Goal: Check status: Check status

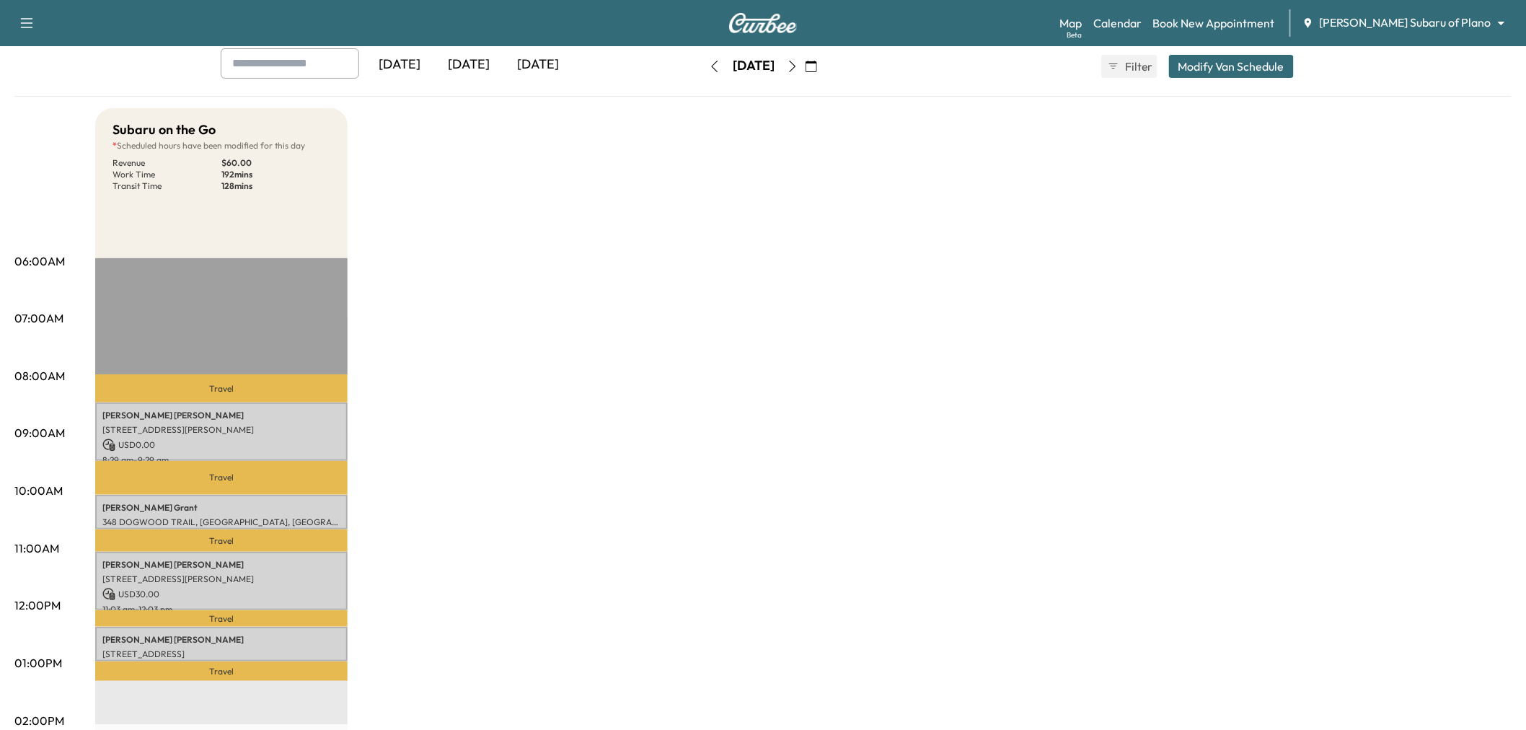
scroll to position [80, 0]
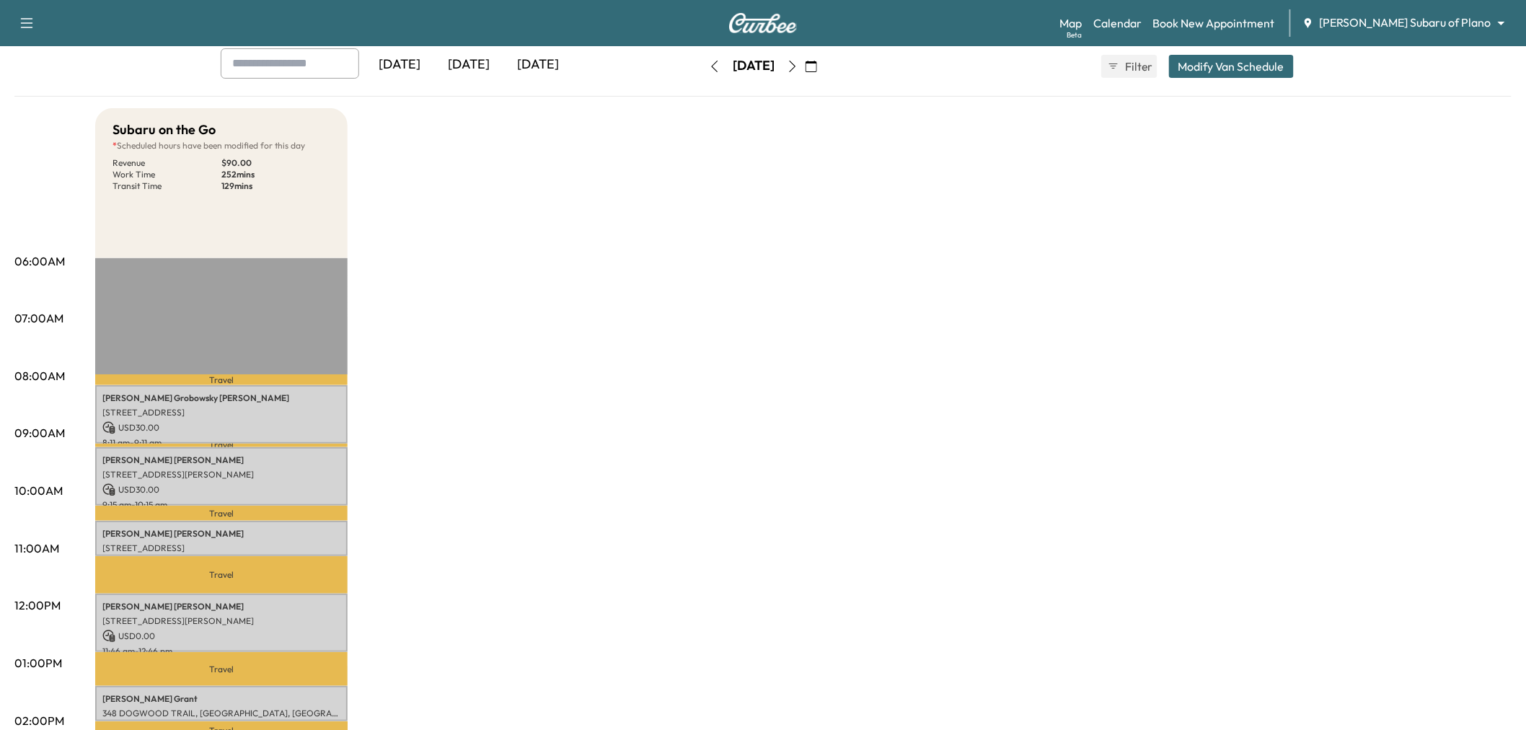
click at [709, 66] on icon "button" at bounding box center [715, 67] width 12 height 12
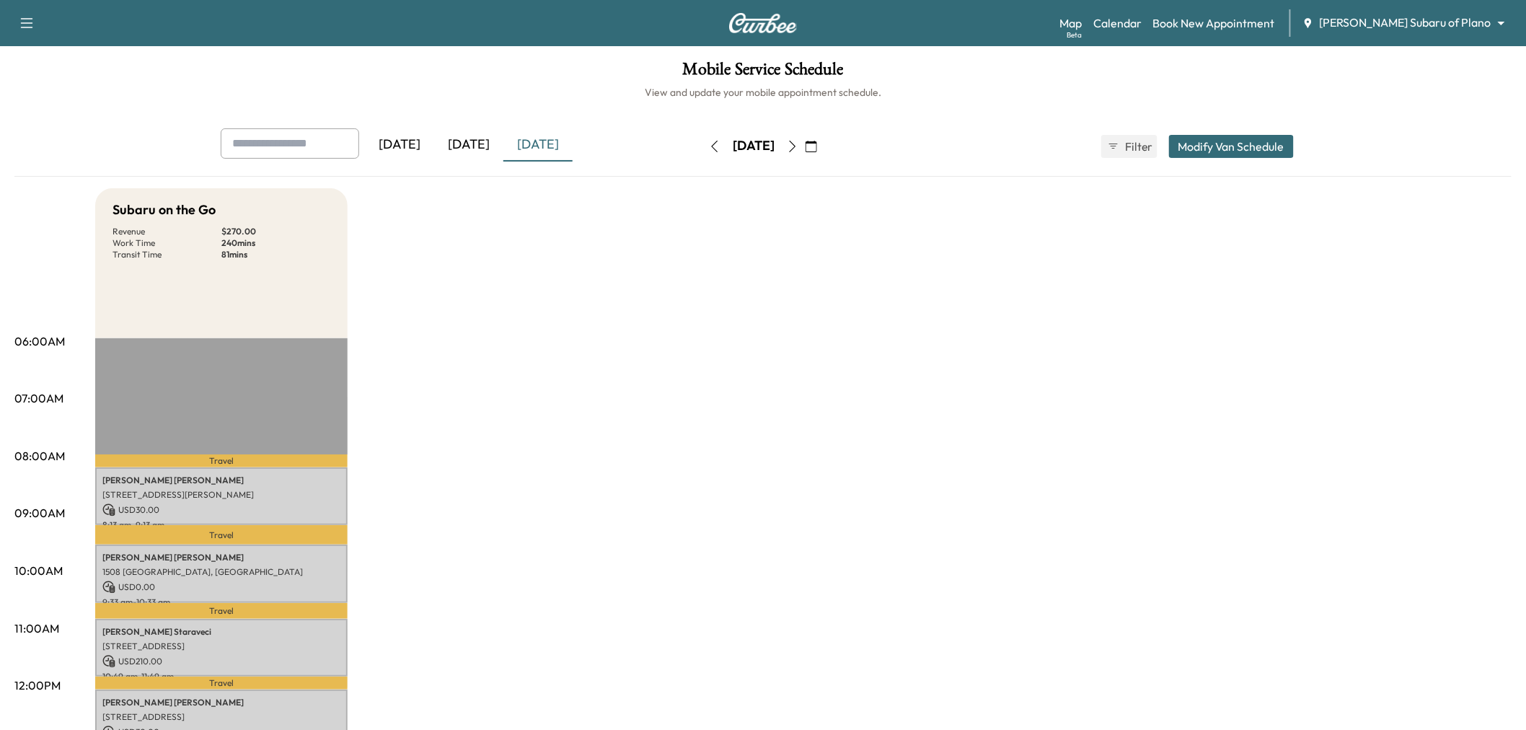
click at [805, 148] on button "button" at bounding box center [792, 146] width 25 height 23
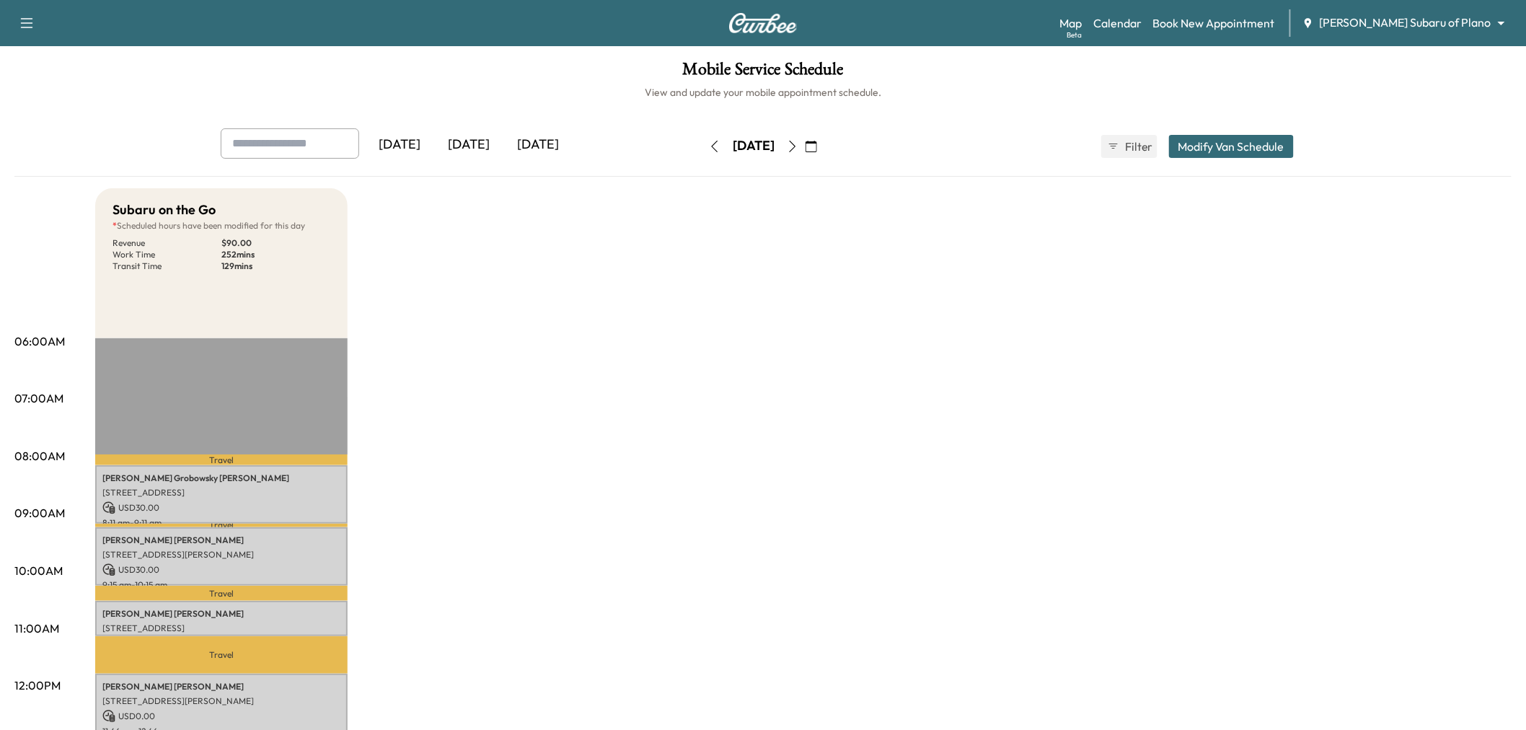
click at [798, 147] on icon "button" at bounding box center [793, 147] width 12 height 12
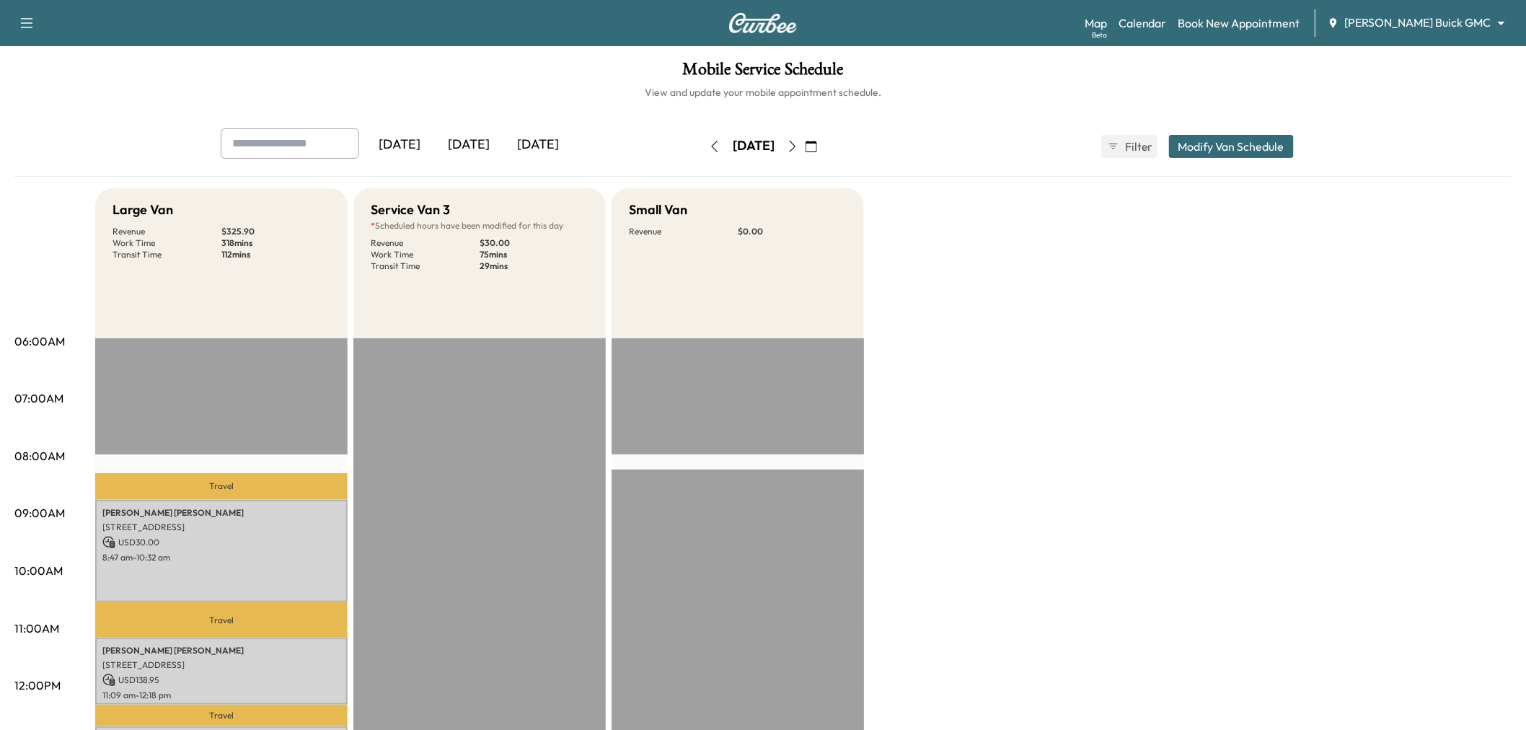
click at [709, 142] on icon "button" at bounding box center [715, 147] width 12 height 12
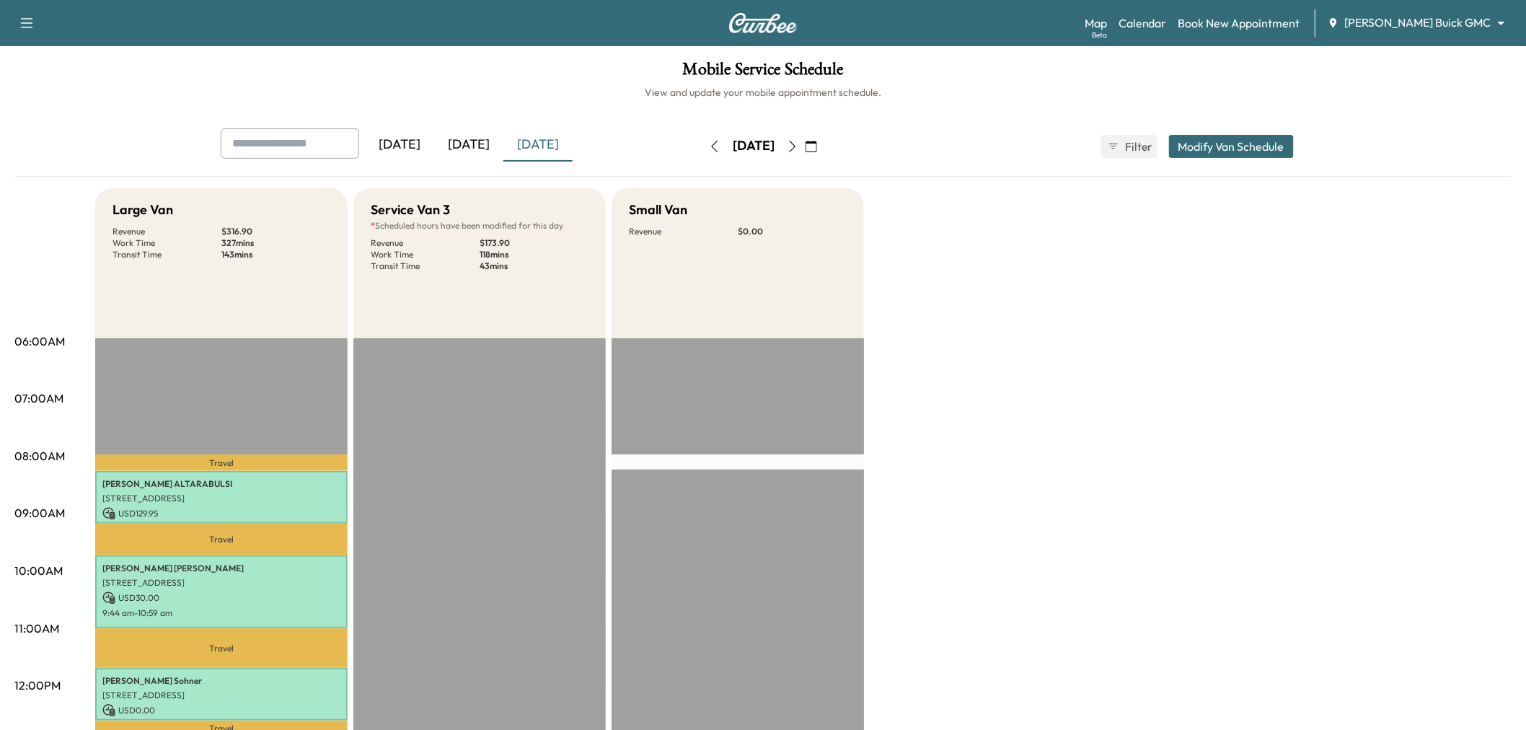
click at [798, 147] on icon "button" at bounding box center [793, 147] width 12 height 12
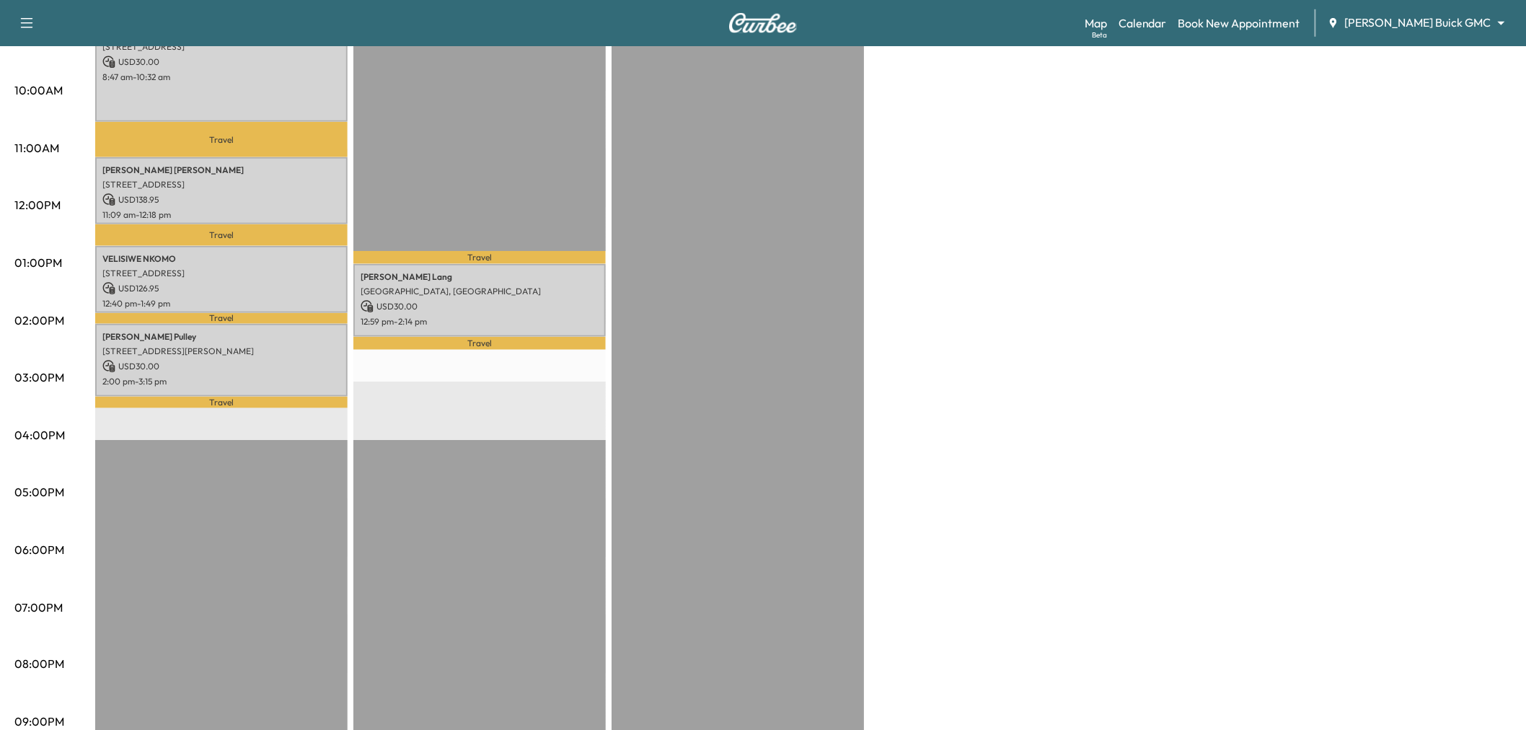
scroll to position [320, 0]
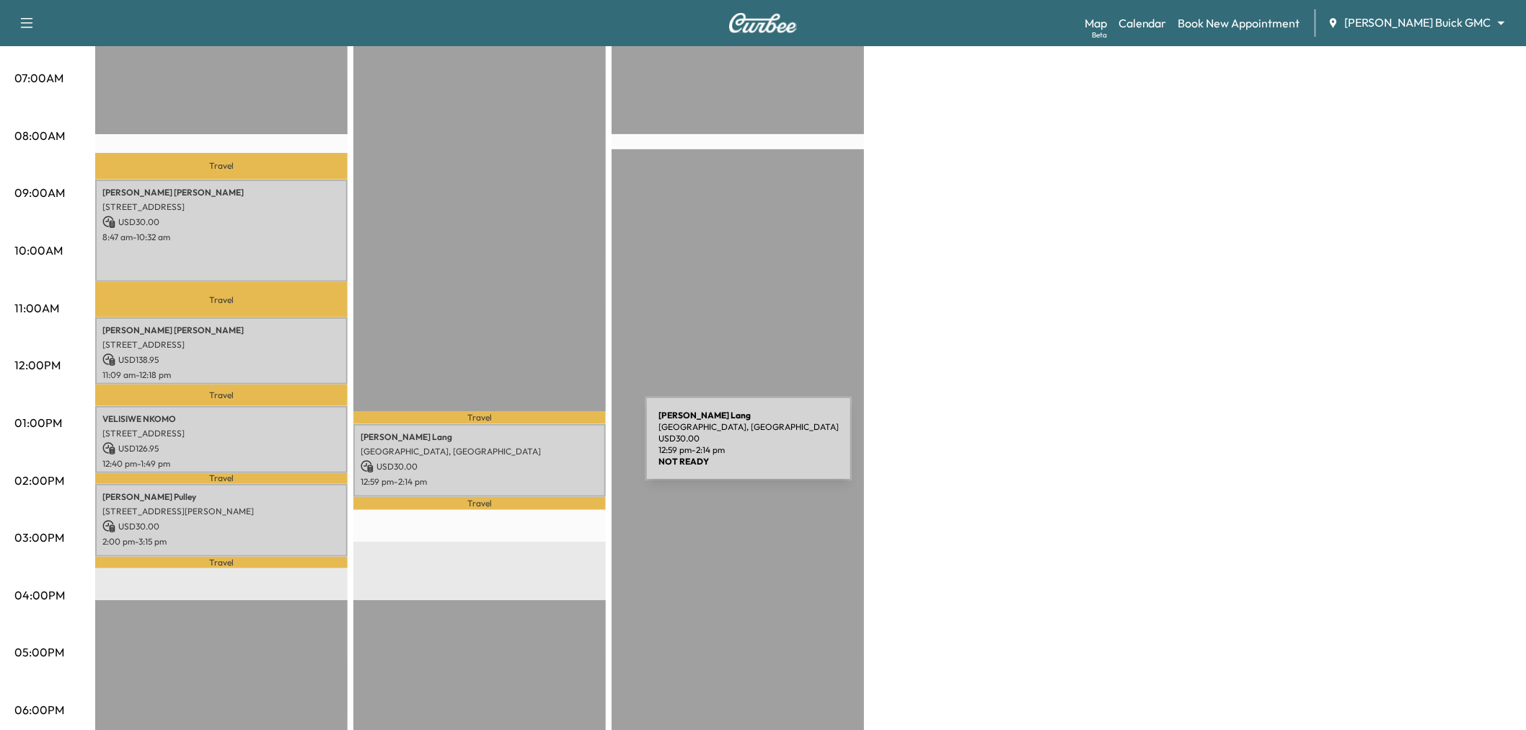
click at [537, 447] on p "American Dr, Plano, TX 75075, USA" at bounding box center [480, 452] width 238 height 12
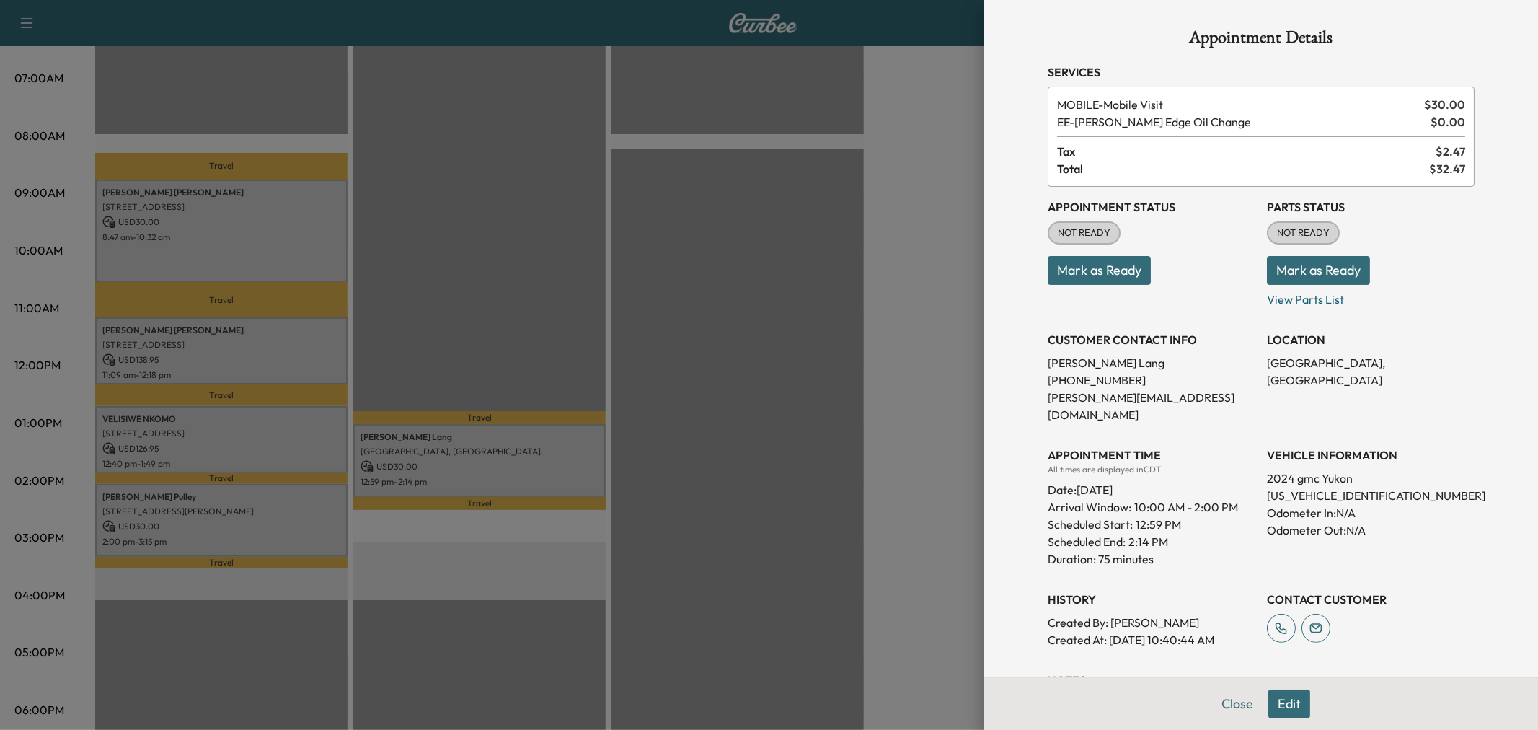
click at [541, 452] on div at bounding box center [769, 365] width 1538 height 730
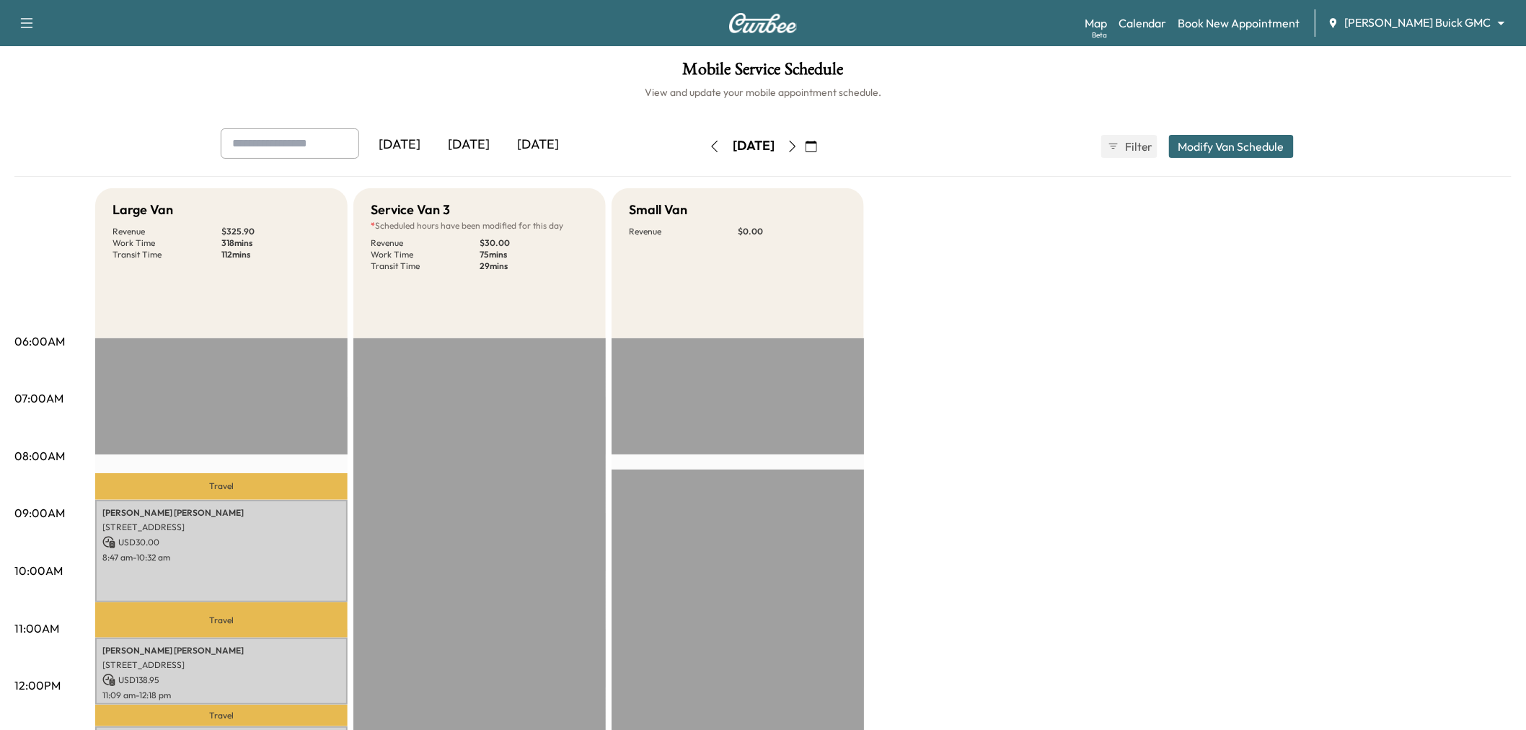
scroll to position [400, 0]
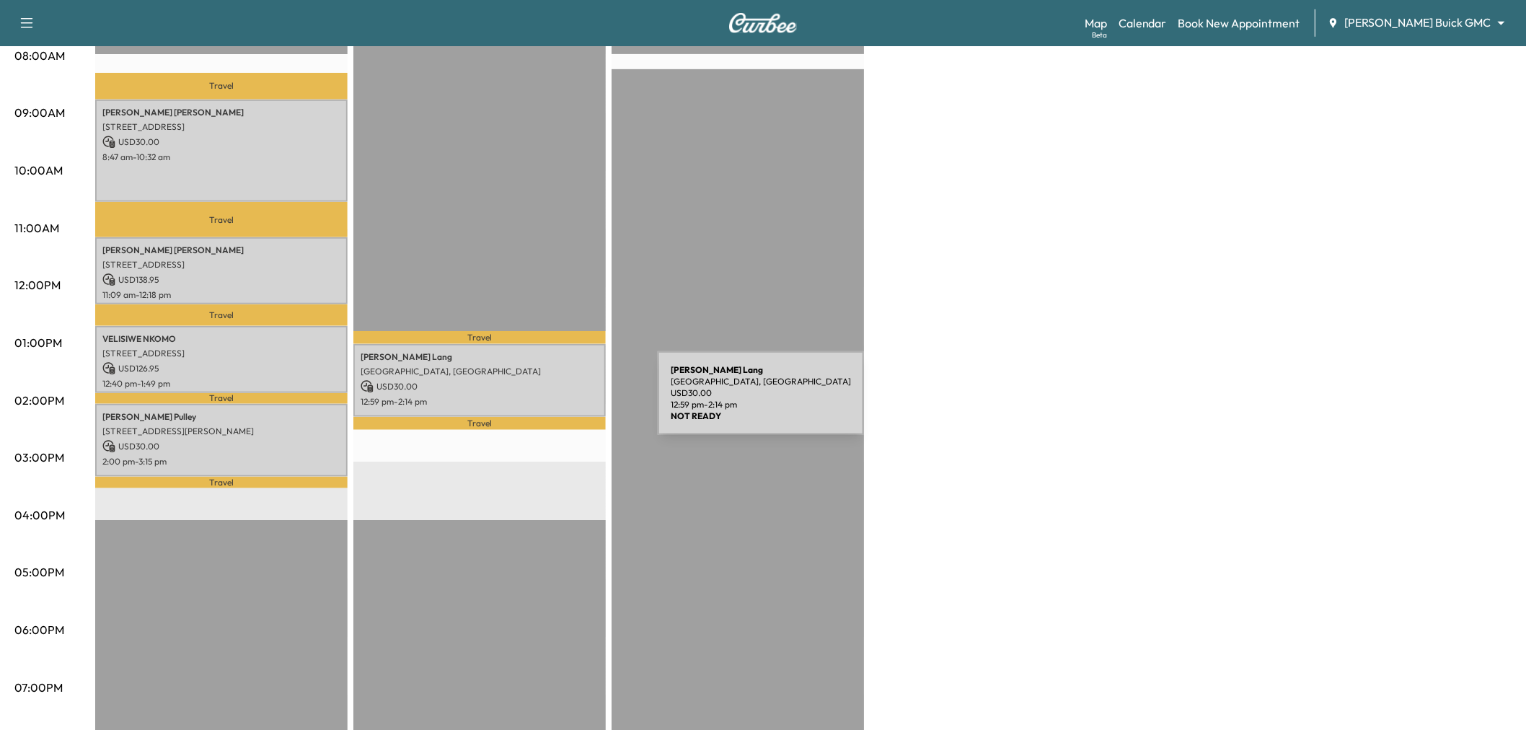
click at [556, 385] on p "USD 30.00" at bounding box center [480, 386] width 238 height 13
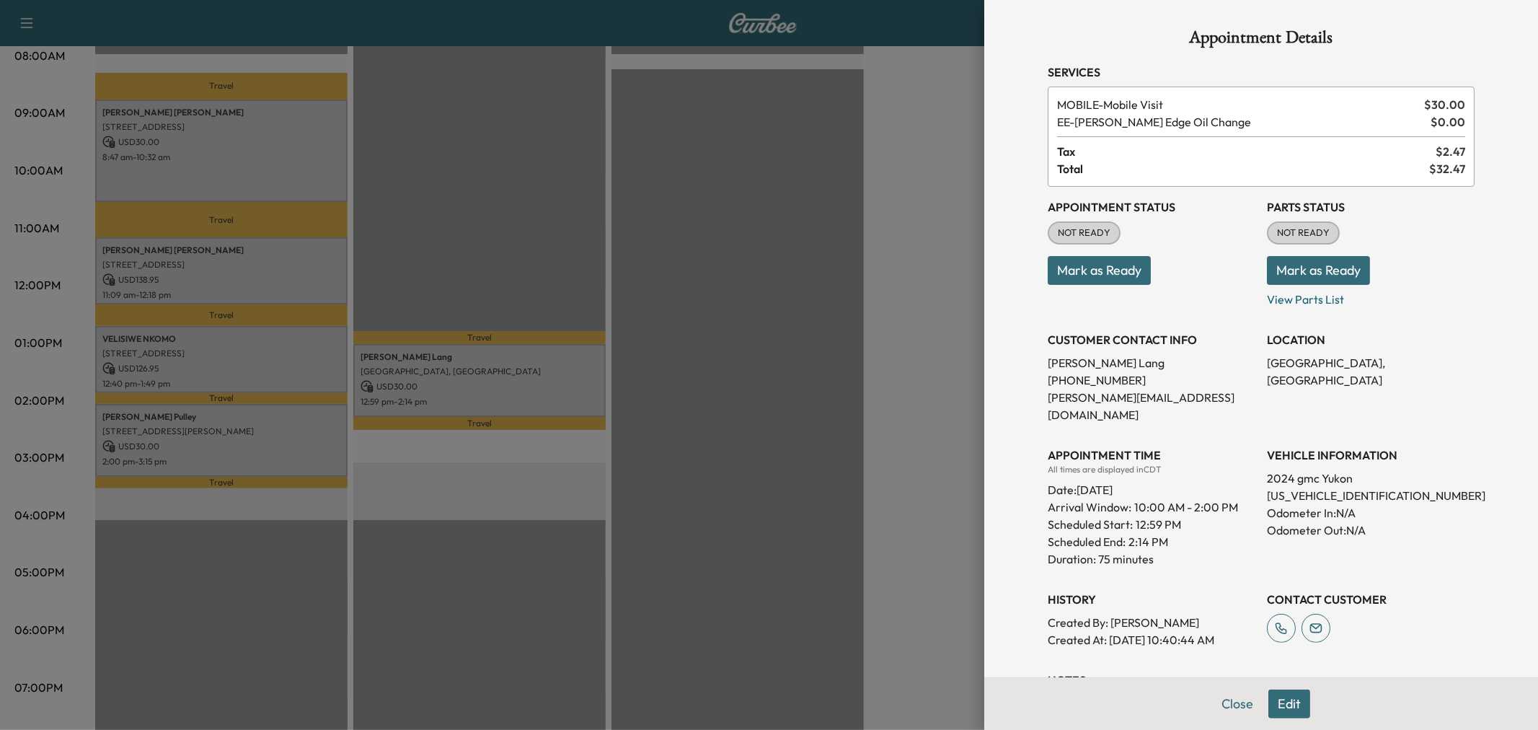
click at [557, 388] on div at bounding box center [769, 365] width 1538 height 730
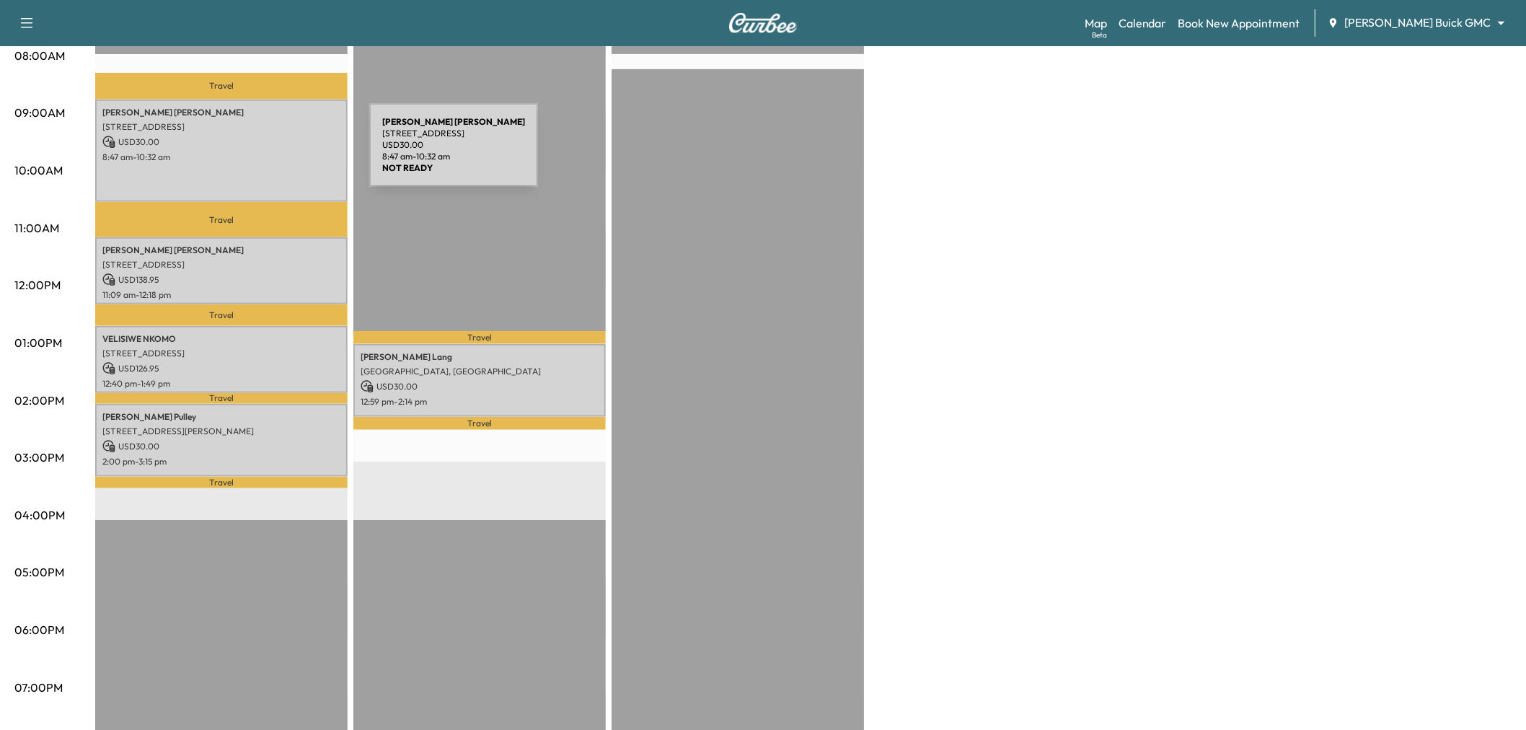
click at [261, 154] on p "8:47 am - 10:32 am" at bounding box center [221, 157] width 238 height 12
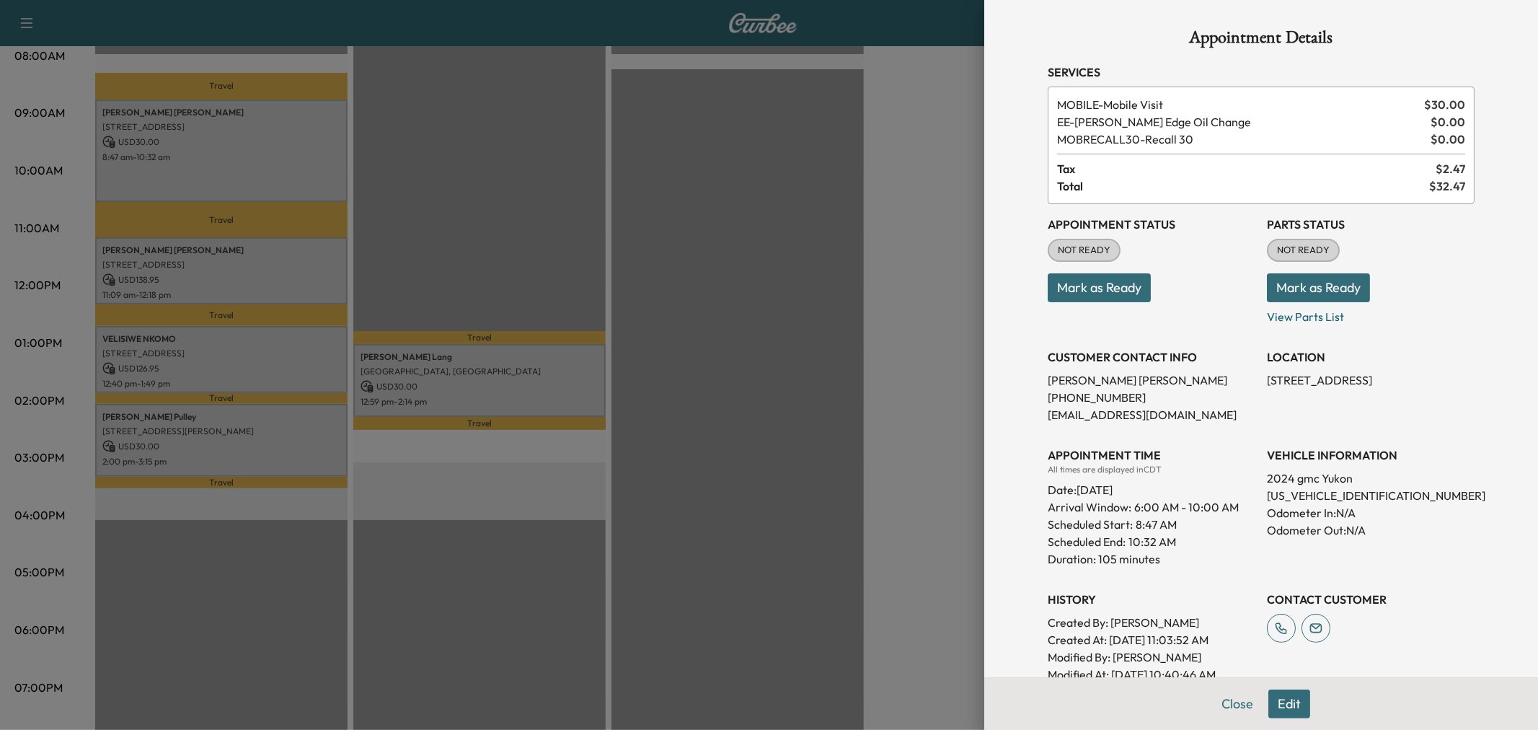
click at [260, 240] on div at bounding box center [769, 365] width 1538 height 730
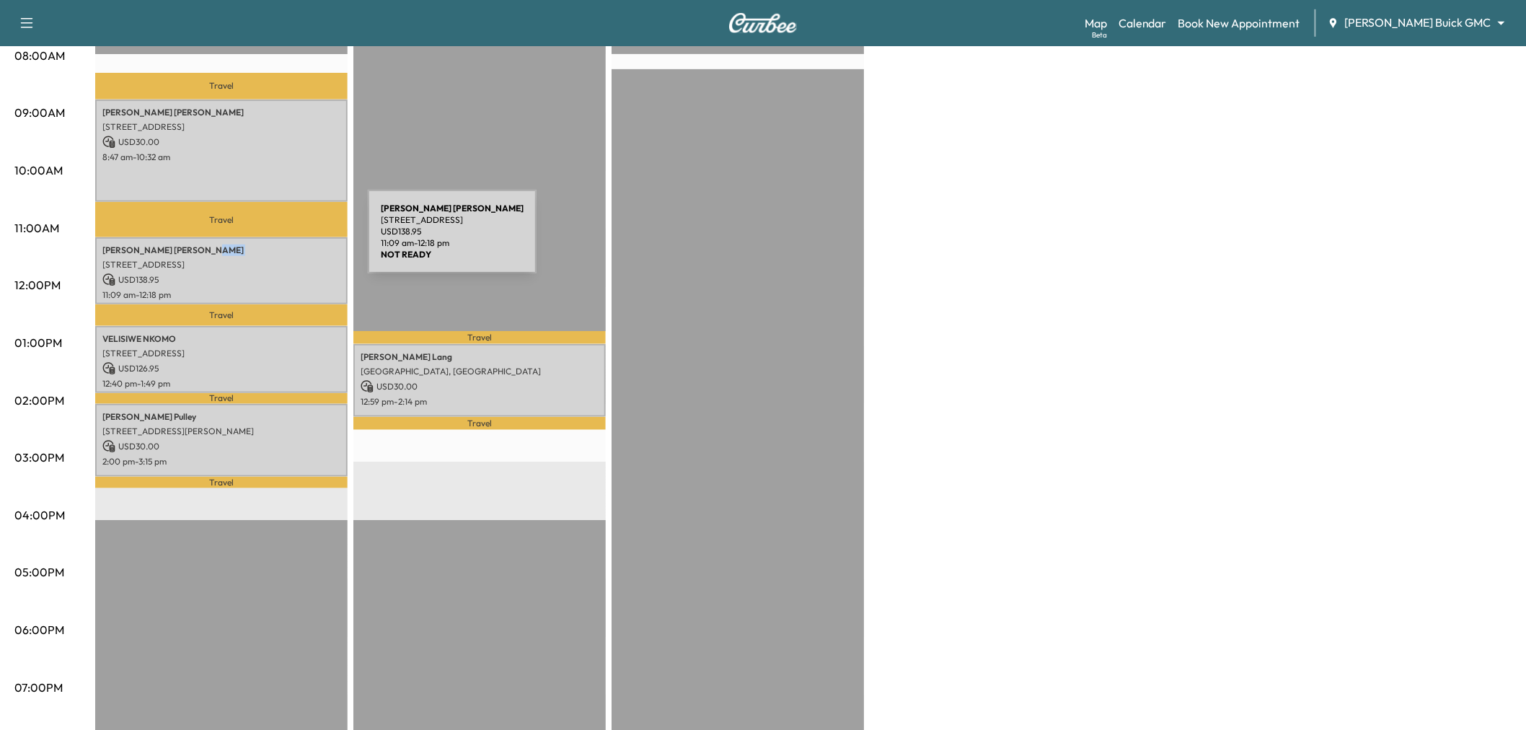
click at [260, 244] on p "Elliott Jolivette" at bounding box center [221, 250] width 238 height 12
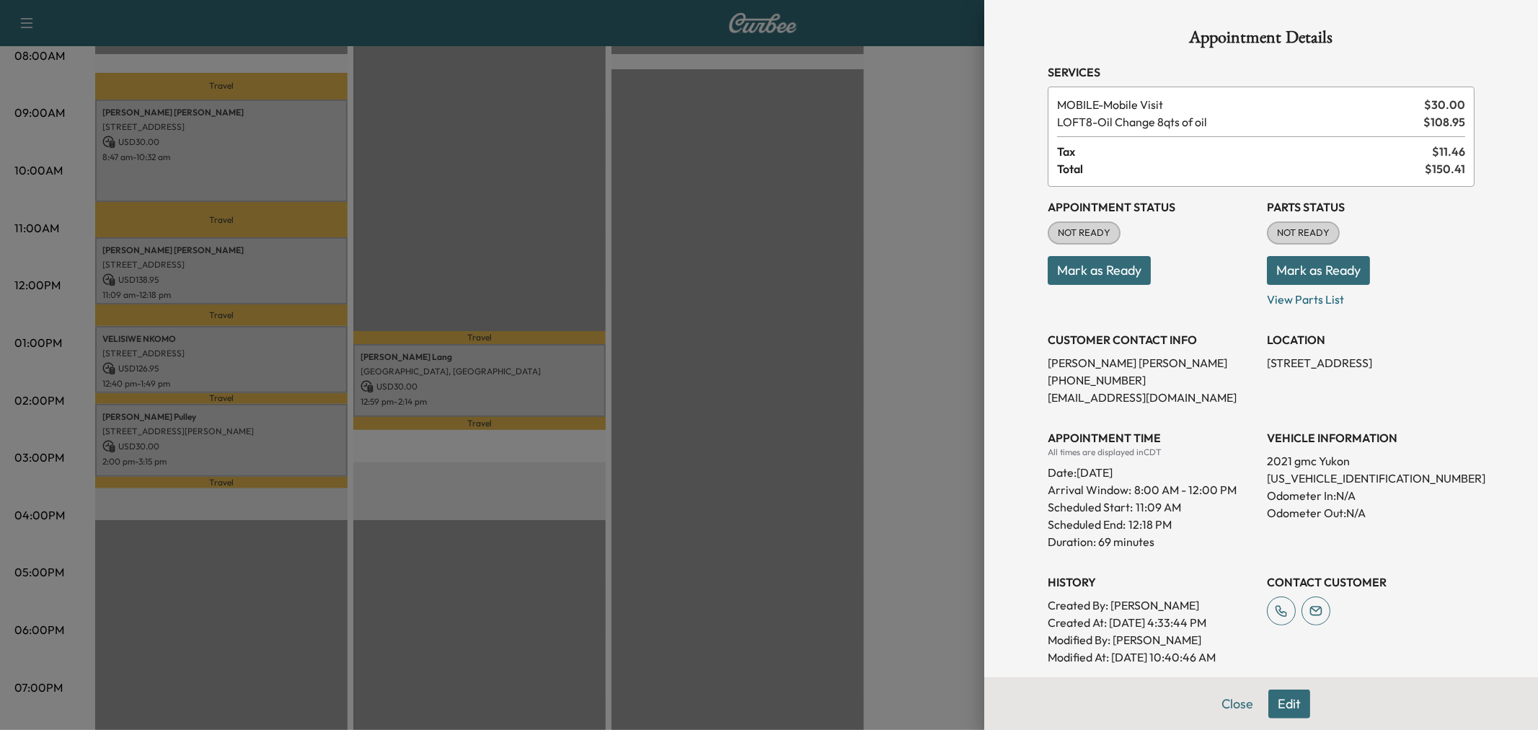
click at [296, 359] on div at bounding box center [769, 365] width 1538 height 730
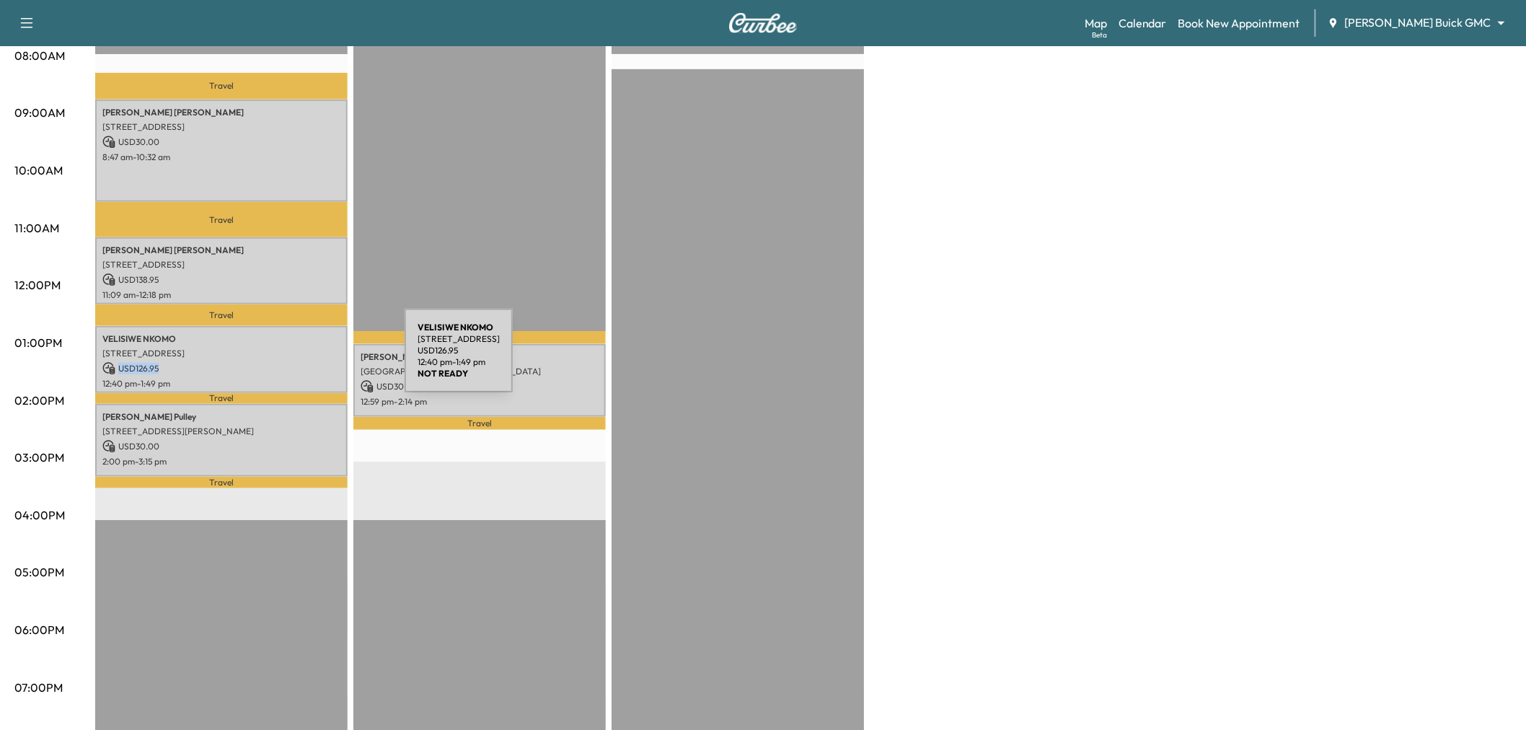
click at [296, 362] on p "USD 126.95" at bounding box center [221, 368] width 238 height 13
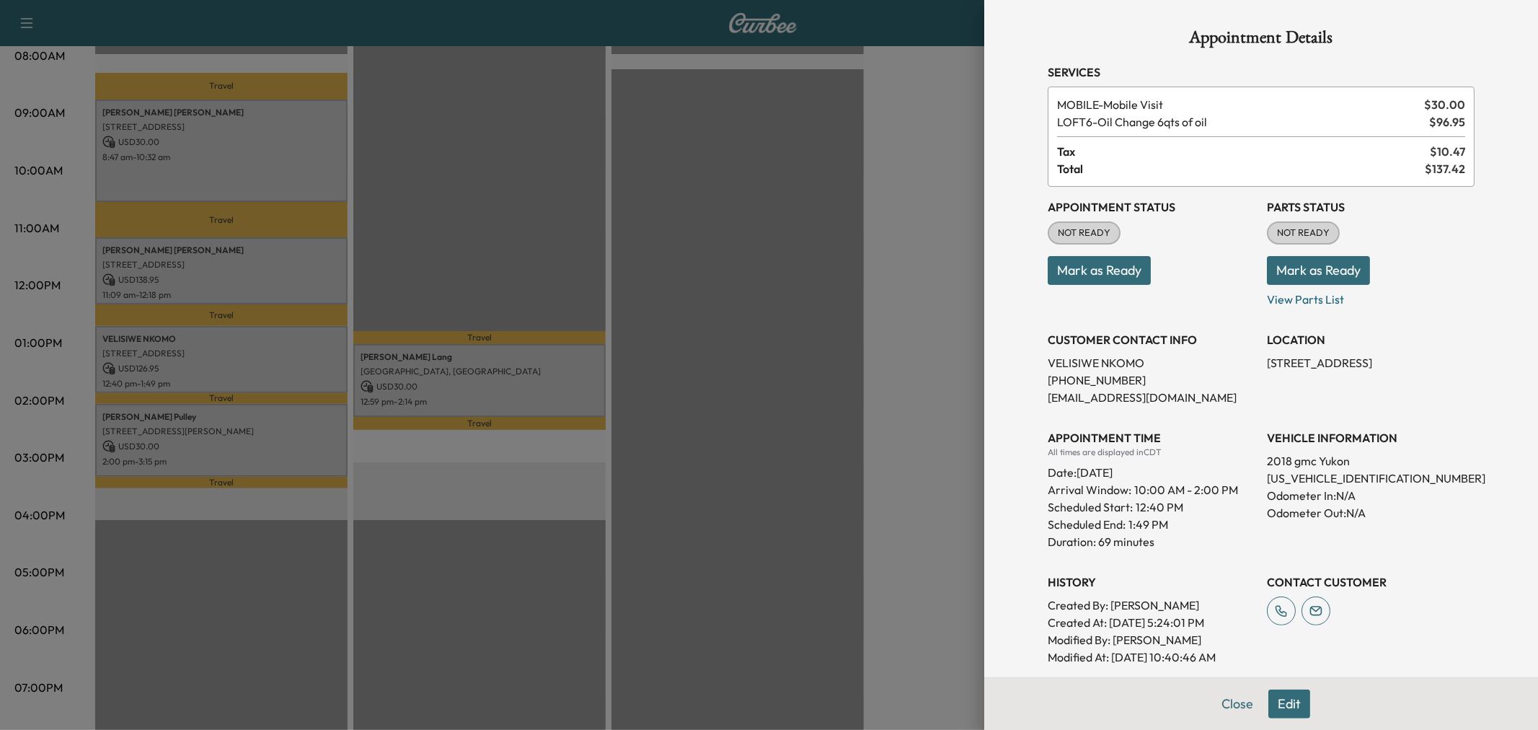
click at [296, 359] on div at bounding box center [769, 365] width 1538 height 730
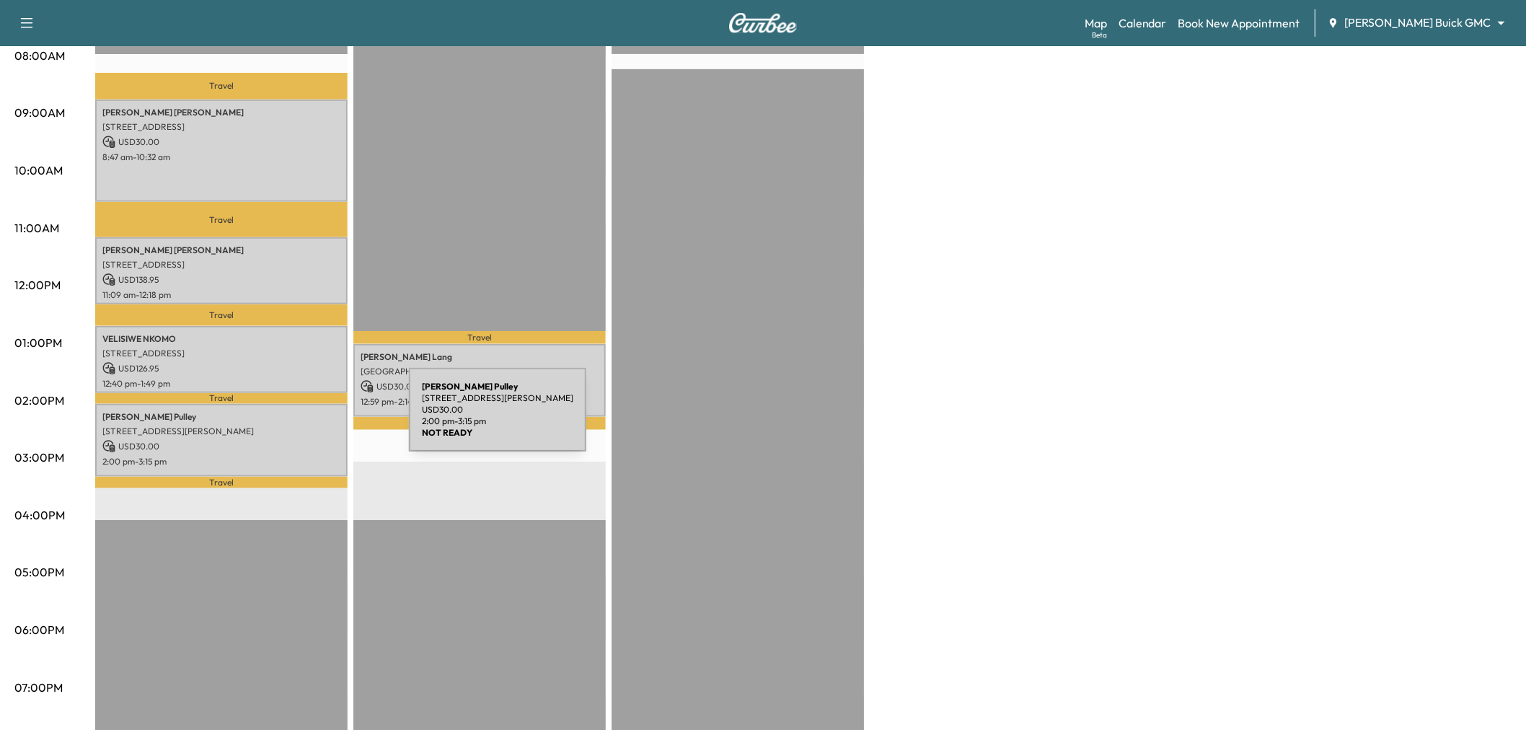
click at [306, 428] on p "11105 Ormond Ln, Frisco, TX 75035, USA" at bounding box center [221, 431] width 238 height 12
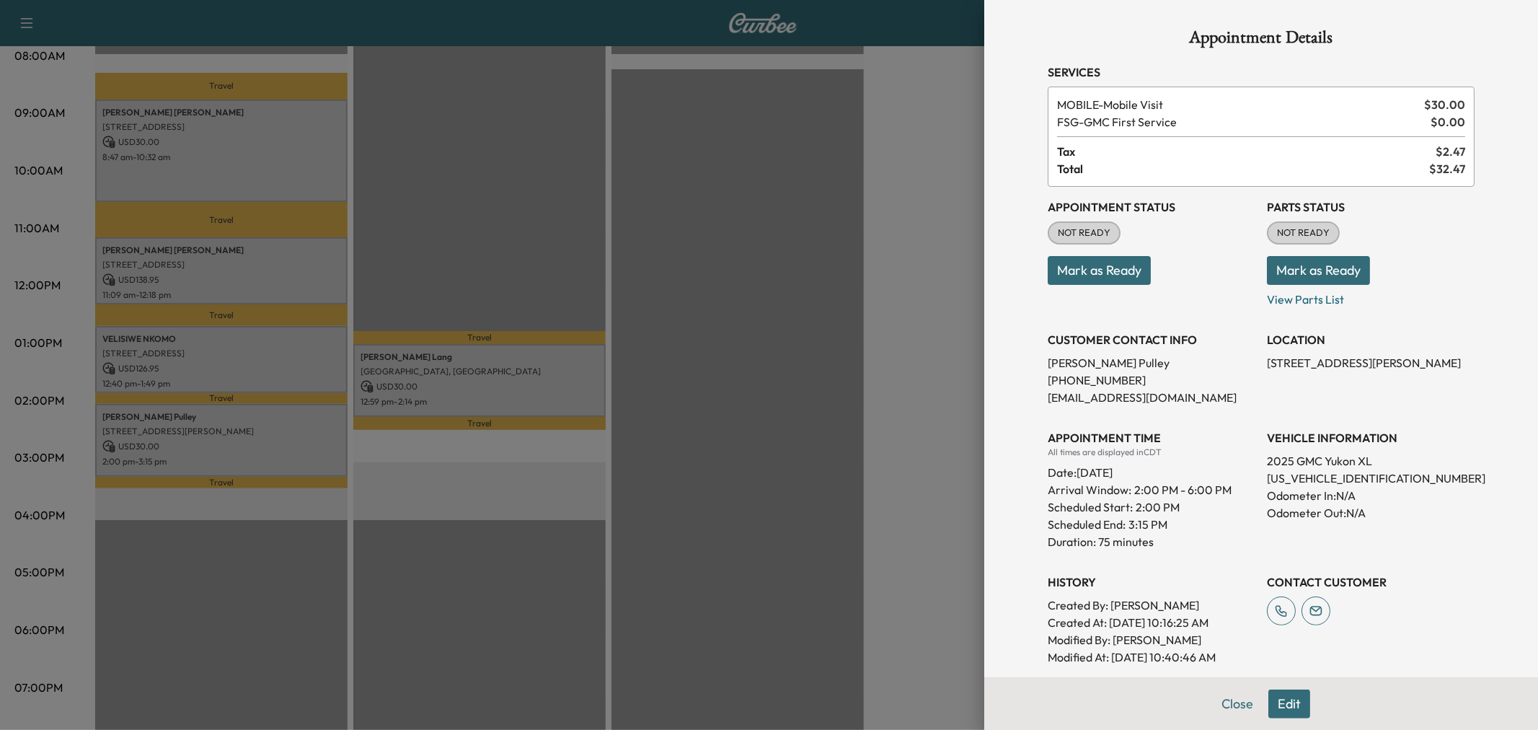
click at [306, 428] on div at bounding box center [769, 365] width 1538 height 730
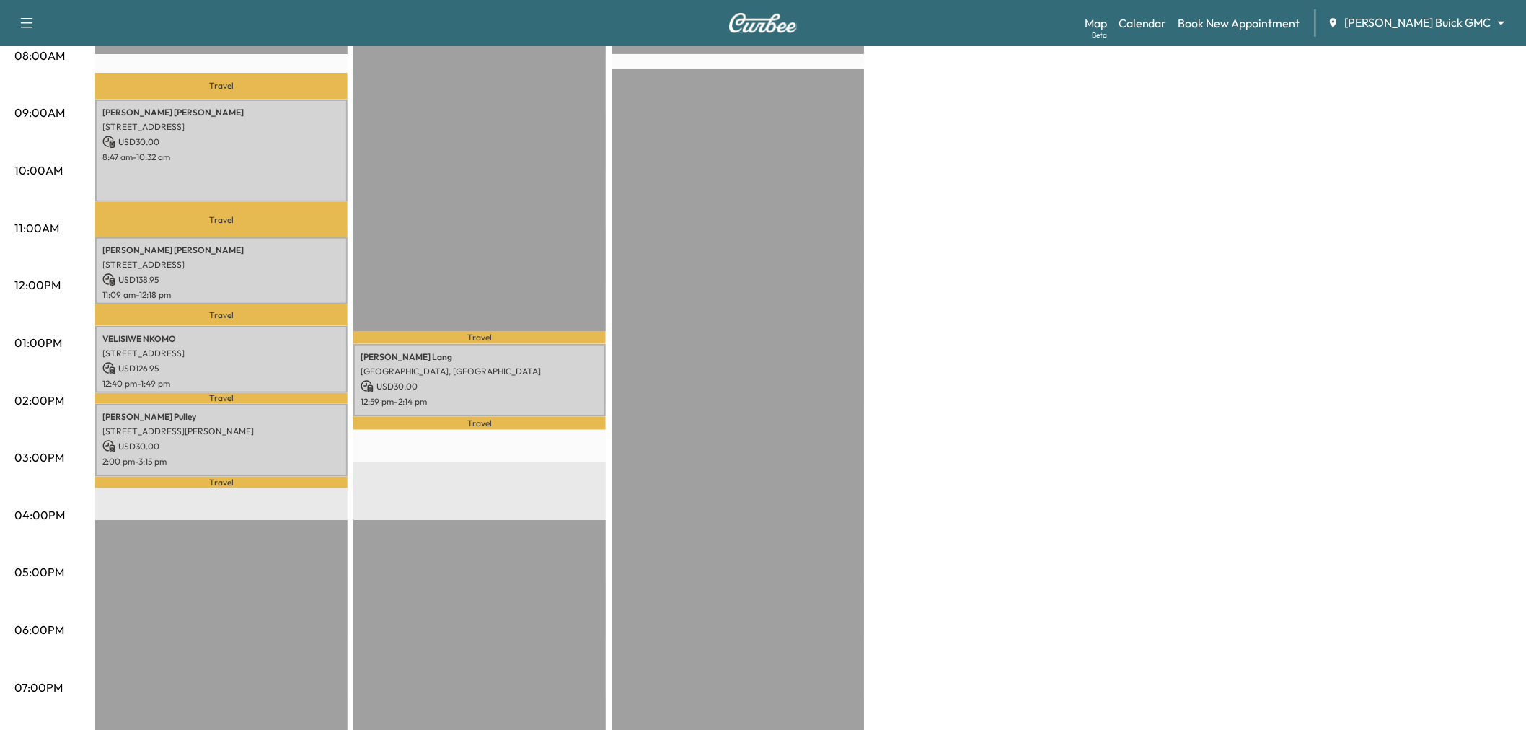
scroll to position [80, 0]
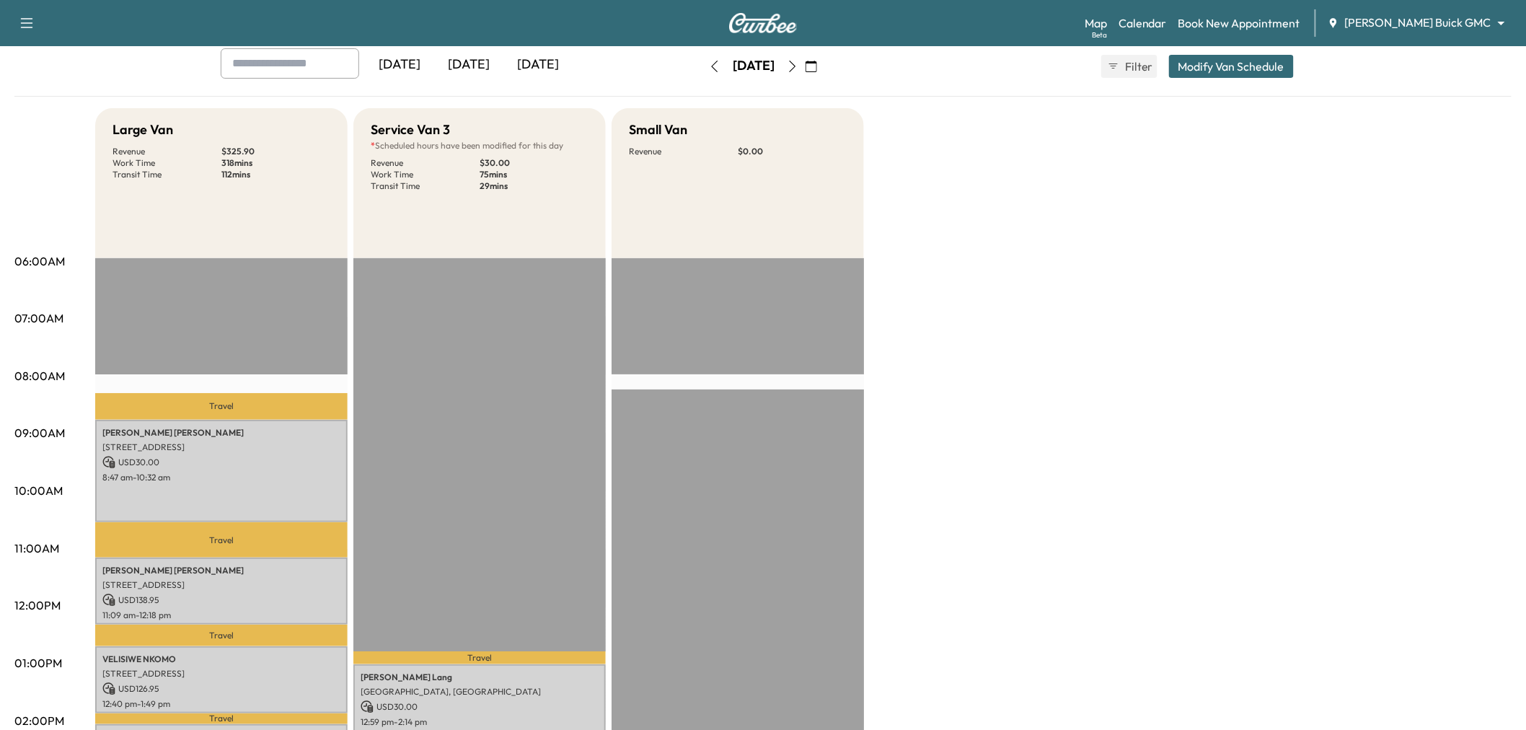
click at [798, 63] on icon "button" at bounding box center [793, 67] width 12 height 12
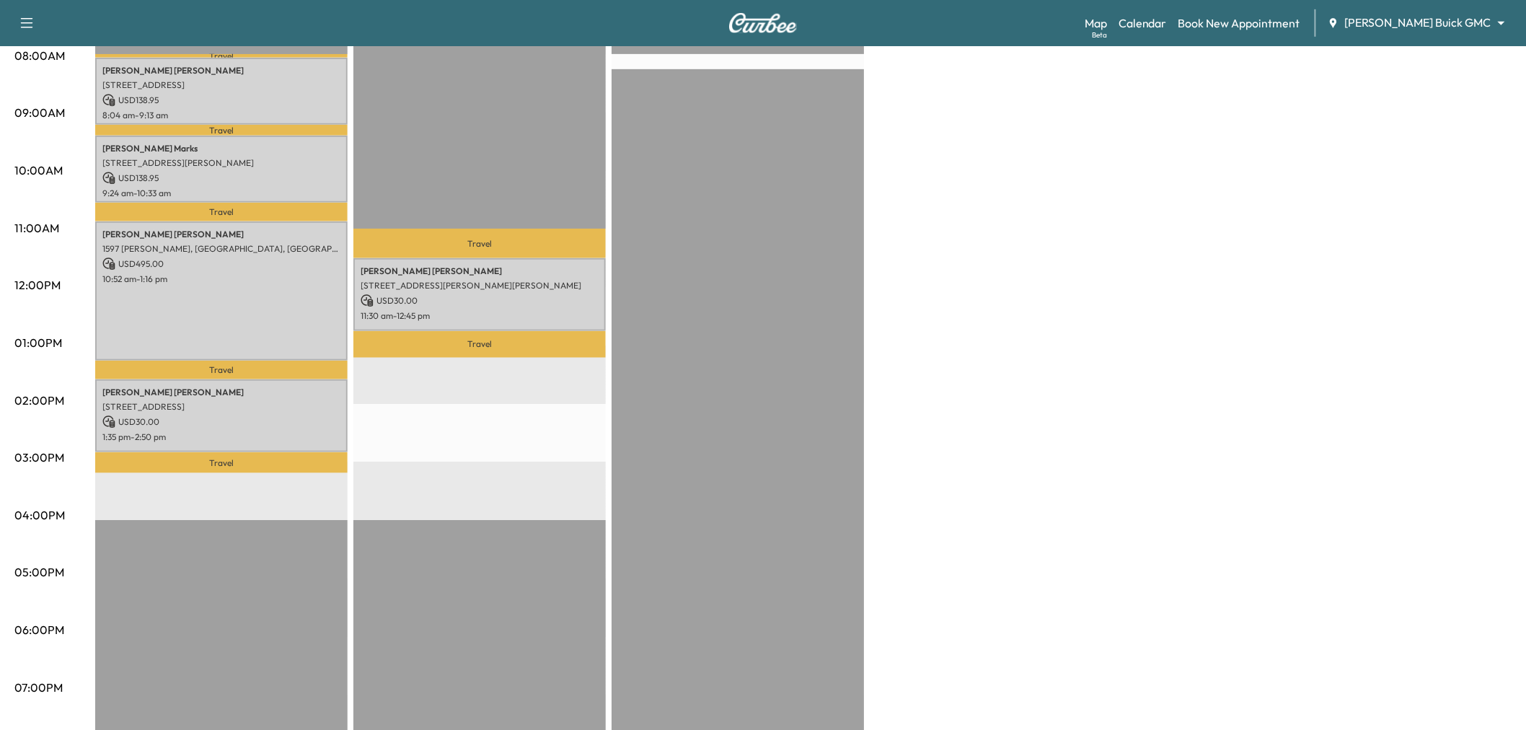
scroll to position [320, 0]
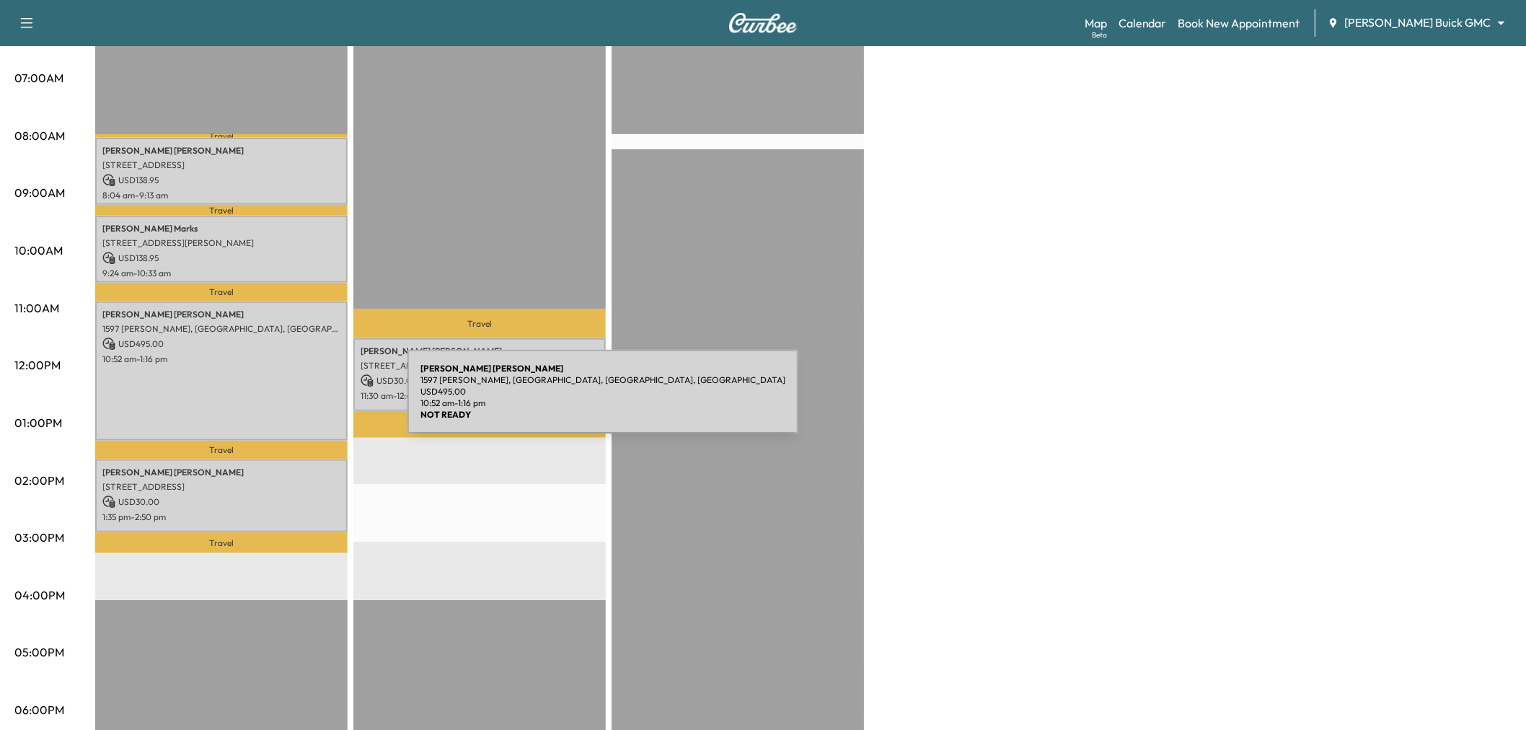
click at [291, 400] on div "Steven Jones 1597 Edmonds Ln, Lewisville, TX 75067, USA USD 495.00 10:52 am - 1…" at bounding box center [221, 371] width 252 height 140
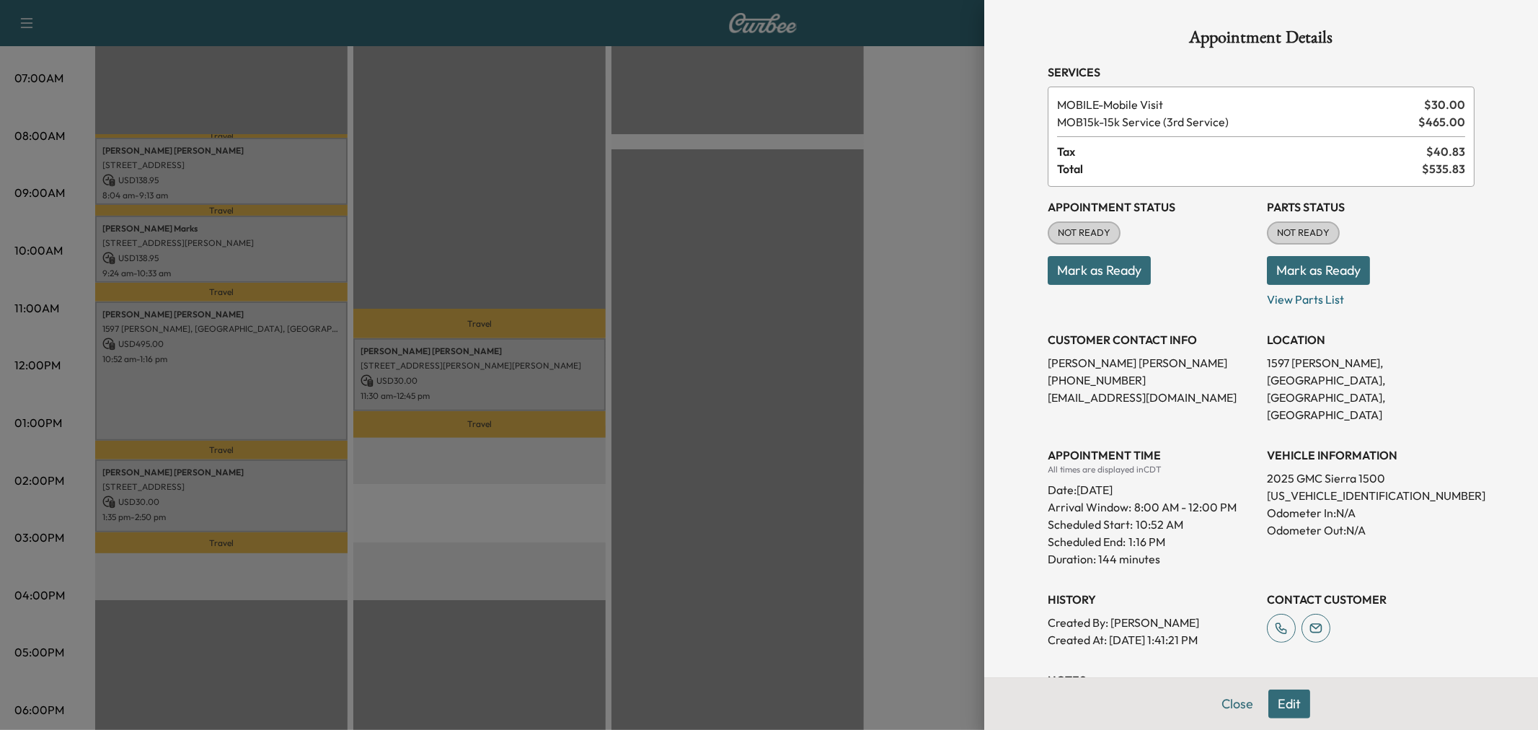
click at [153, 402] on div at bounding box center [769, 365] width 1538 height 730
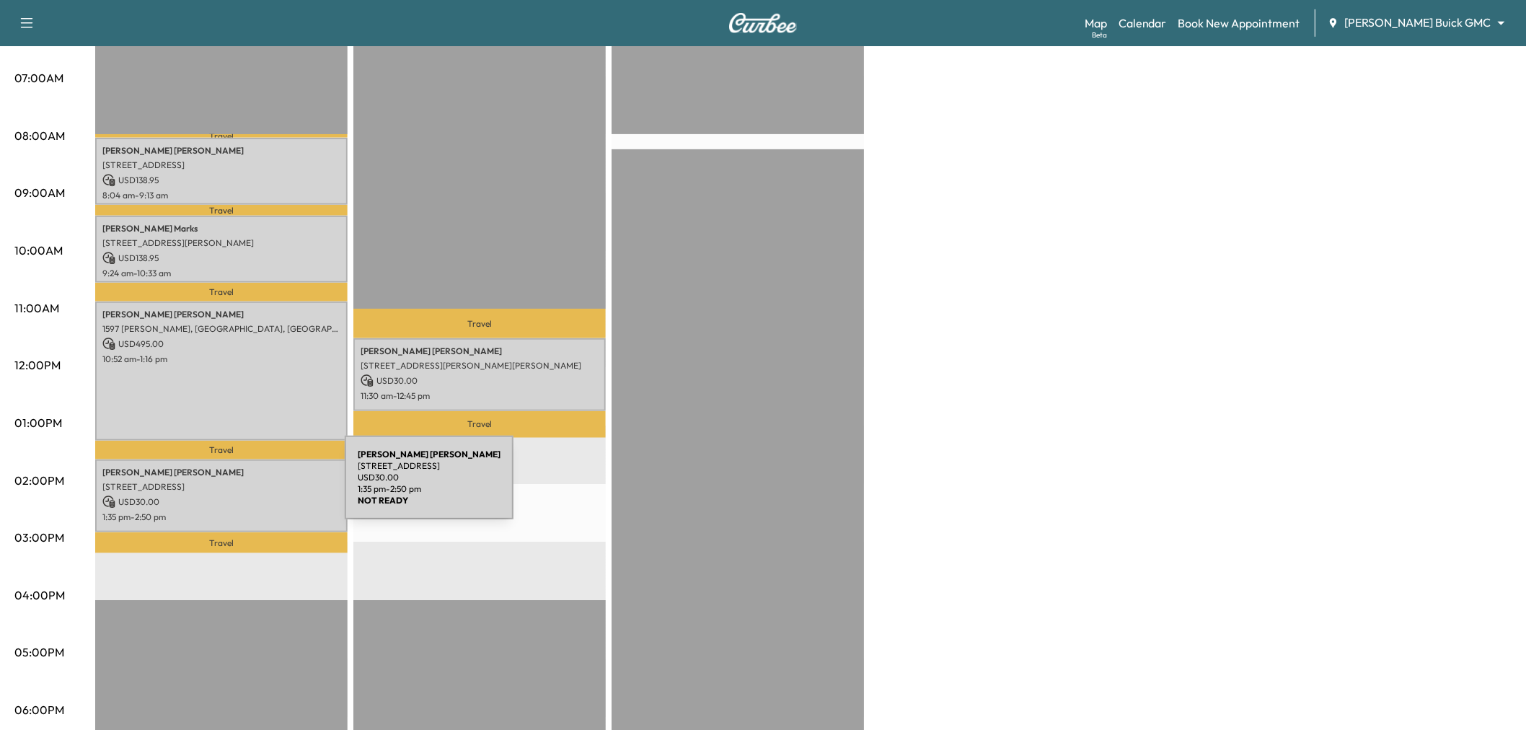
click at [236, 486] on div "Heidi Demoss 6011 Connection Dr, Irving, TX 75039, USA USD 30.00 1:35 pm - 2:50…" at bounding box center [221, 495] width 252 height 73
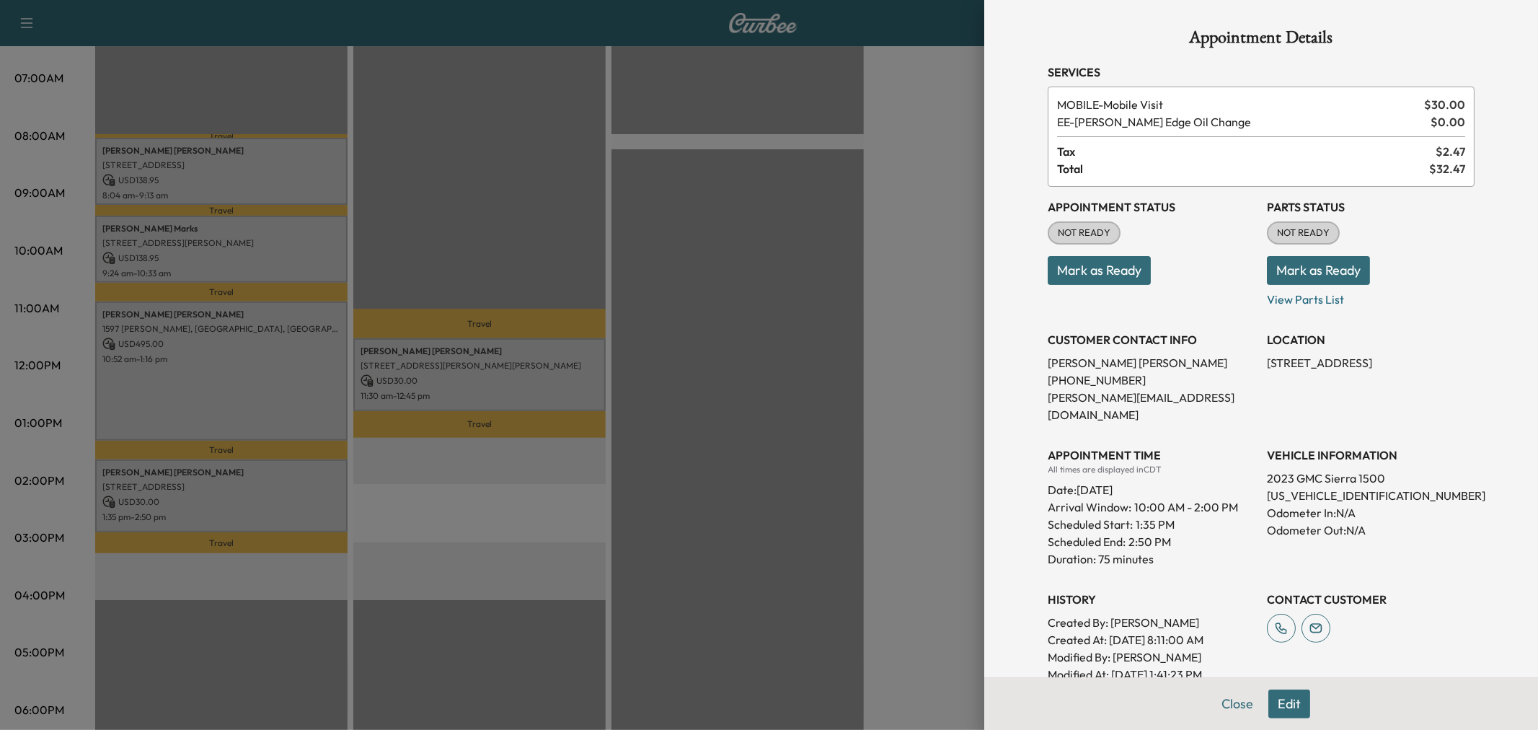
click at [236, 486] on div at bounding box center [769, 365] width 1538 height 730
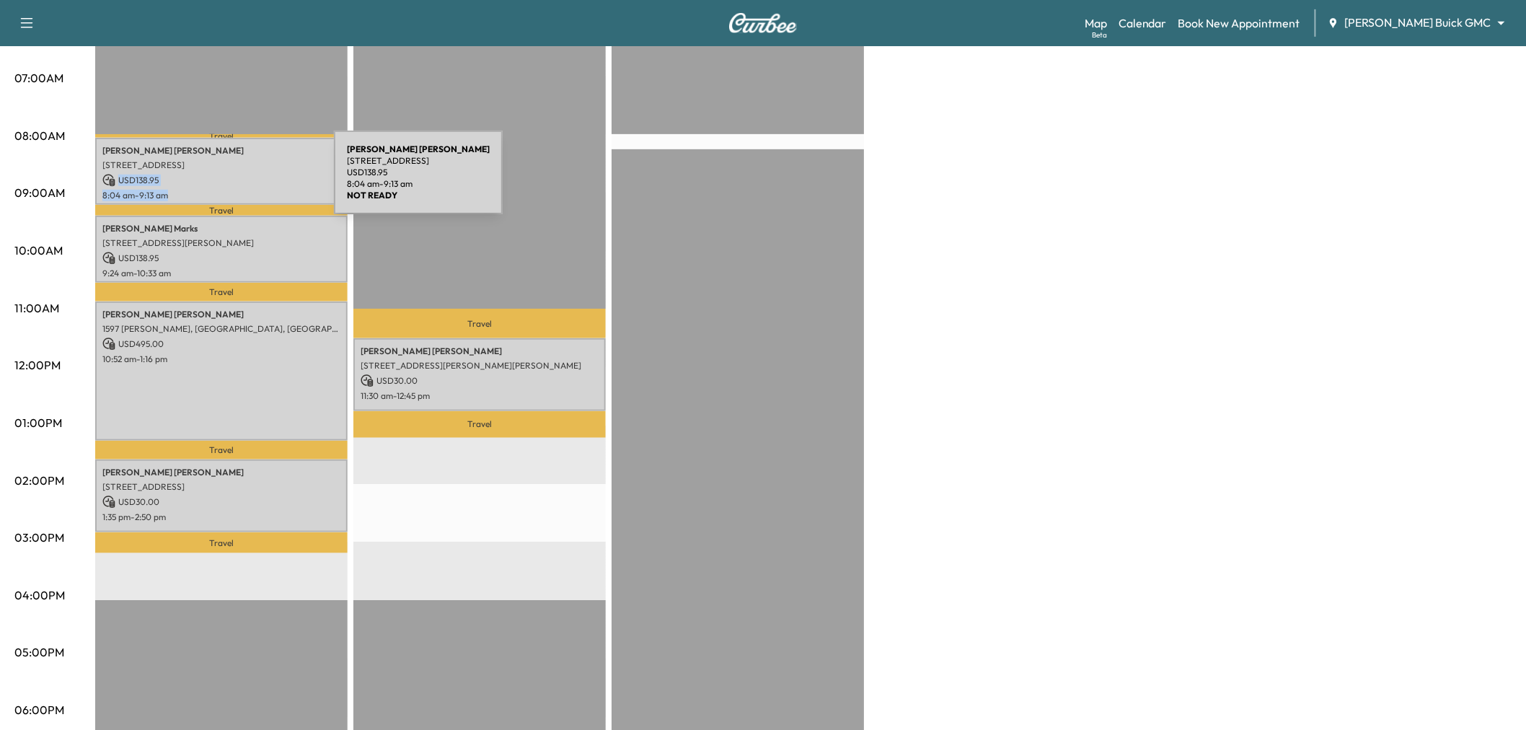
drag, startPoint x: 226, startPoint y: 181, endPoint x: 227, endPoint y: 192, distance: 10.9
click at [227, 192] on div "Chris Hibbetts 6501 Riverhill Dr, Plano, TX 75024, USA USD 138.95 8:04 am - 9:1…" at bounding box center [221, 171] width 252 height 67
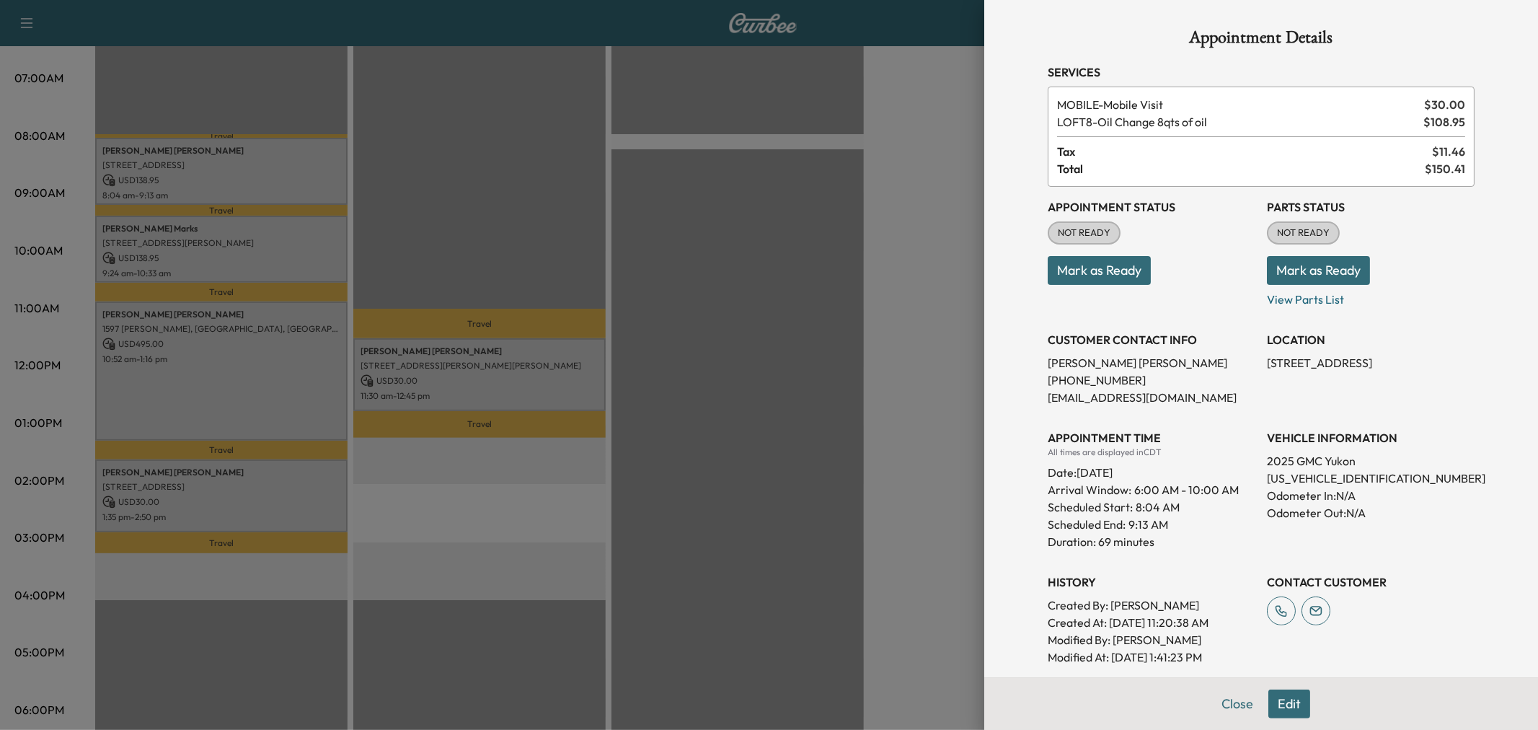
drag, startPoint x: 239, startPoint y: 187, endPoint x: 238, endPoint y: 195, distance: 7.4
click at [239, 190] on div at bounding box center [769, 365] width 1538 height 730
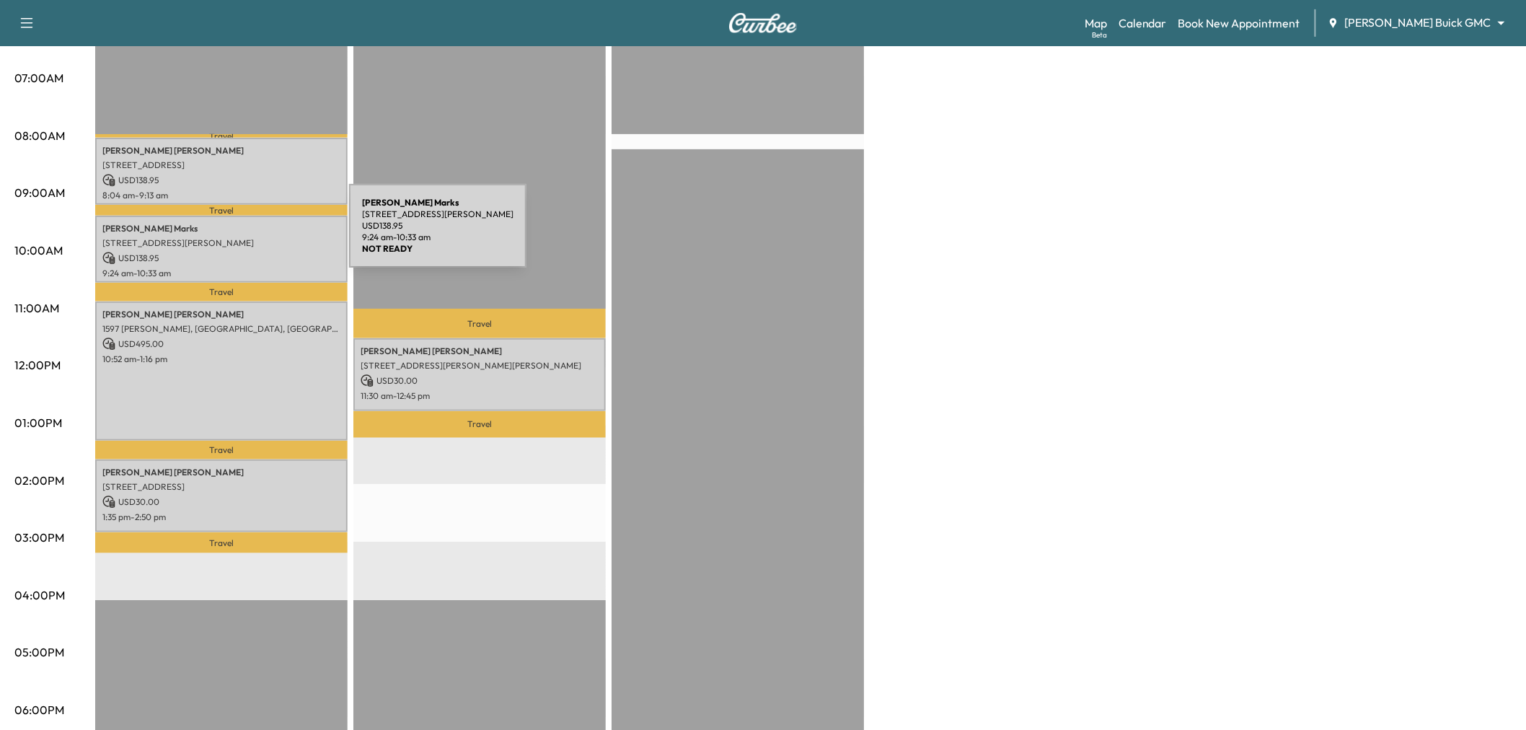
click at [241, 237] on p "1012 SIR LANCELOT CIR, LEWISVILLE, TX 75056, USA" at bounding box center [221, 243] width 238 height 12
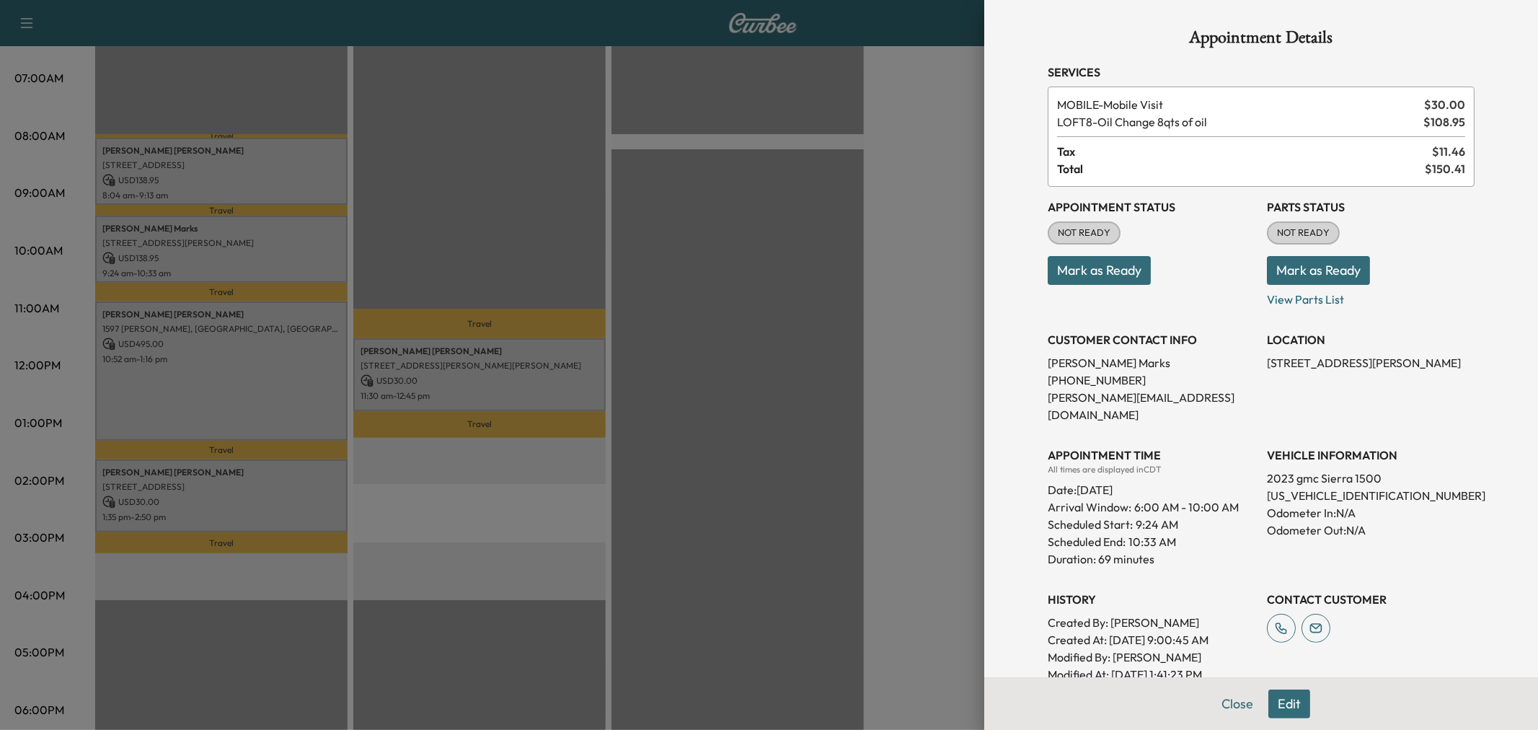
click at [241, 234] on div at bounding box center [769, 365] width 1538 height 730
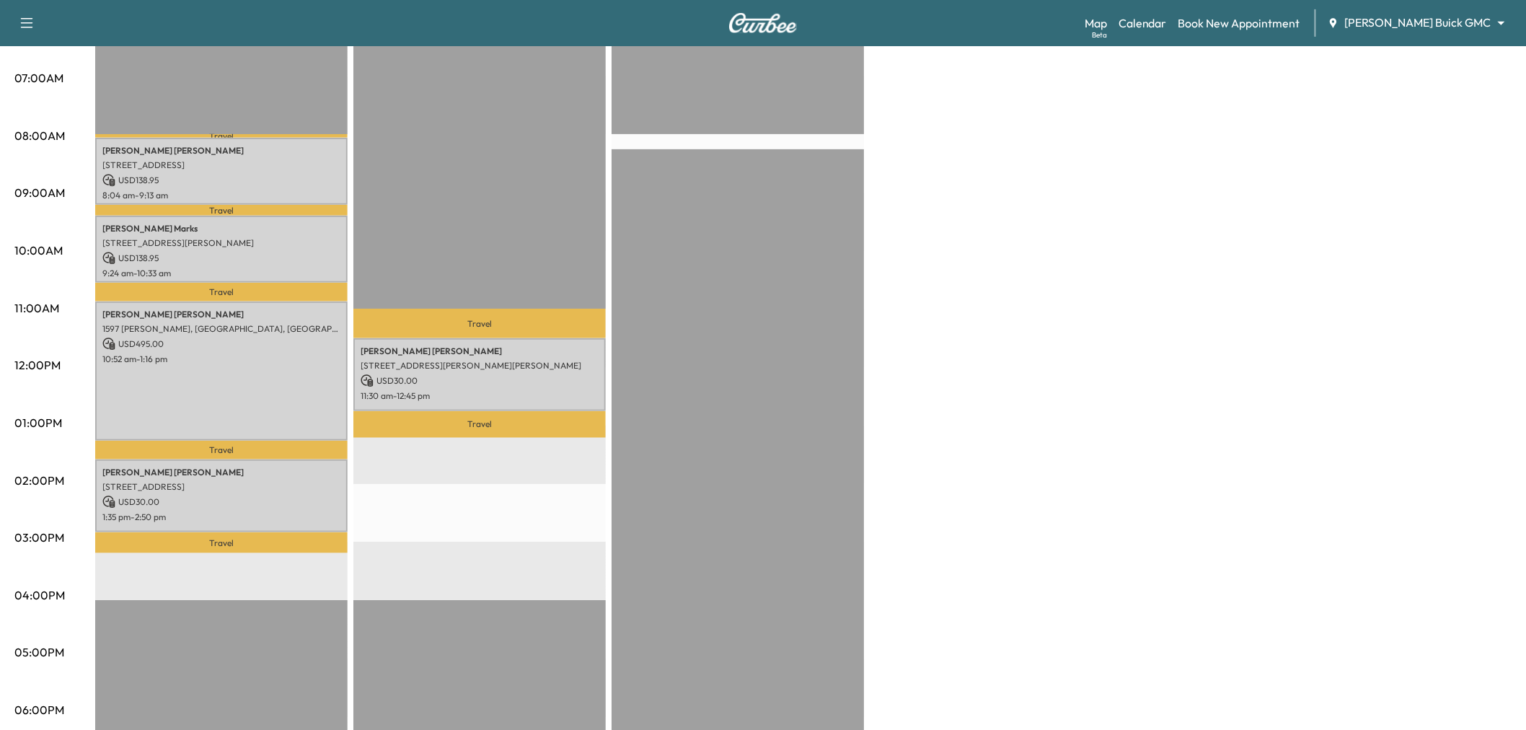
scroll to position [0, 0]
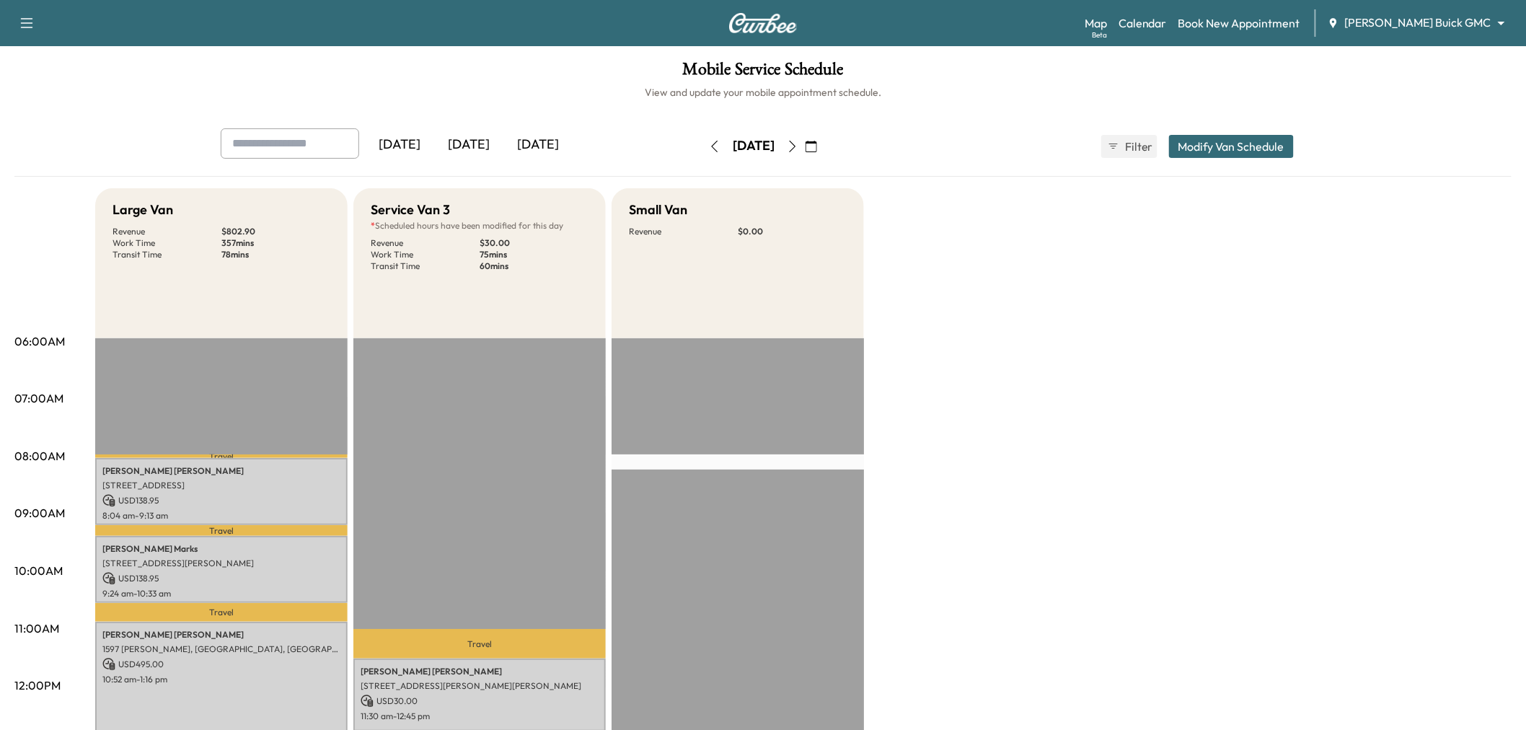
click at [709, 145] on icon "button" at bounding box center [715, 147] width 12 height 12
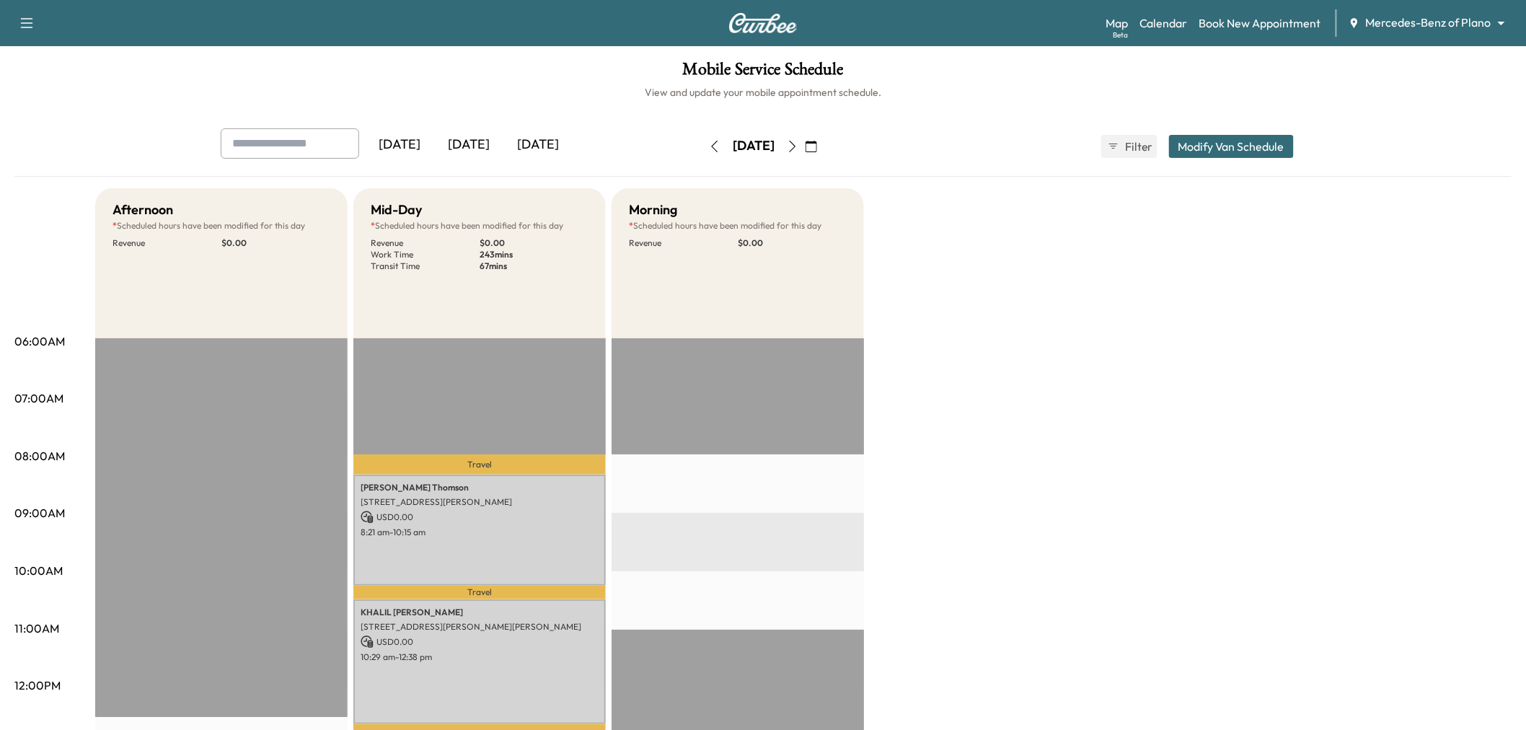
click at [709, 147] on icon "button" at bounding box center [715, 147] width 12 height 12
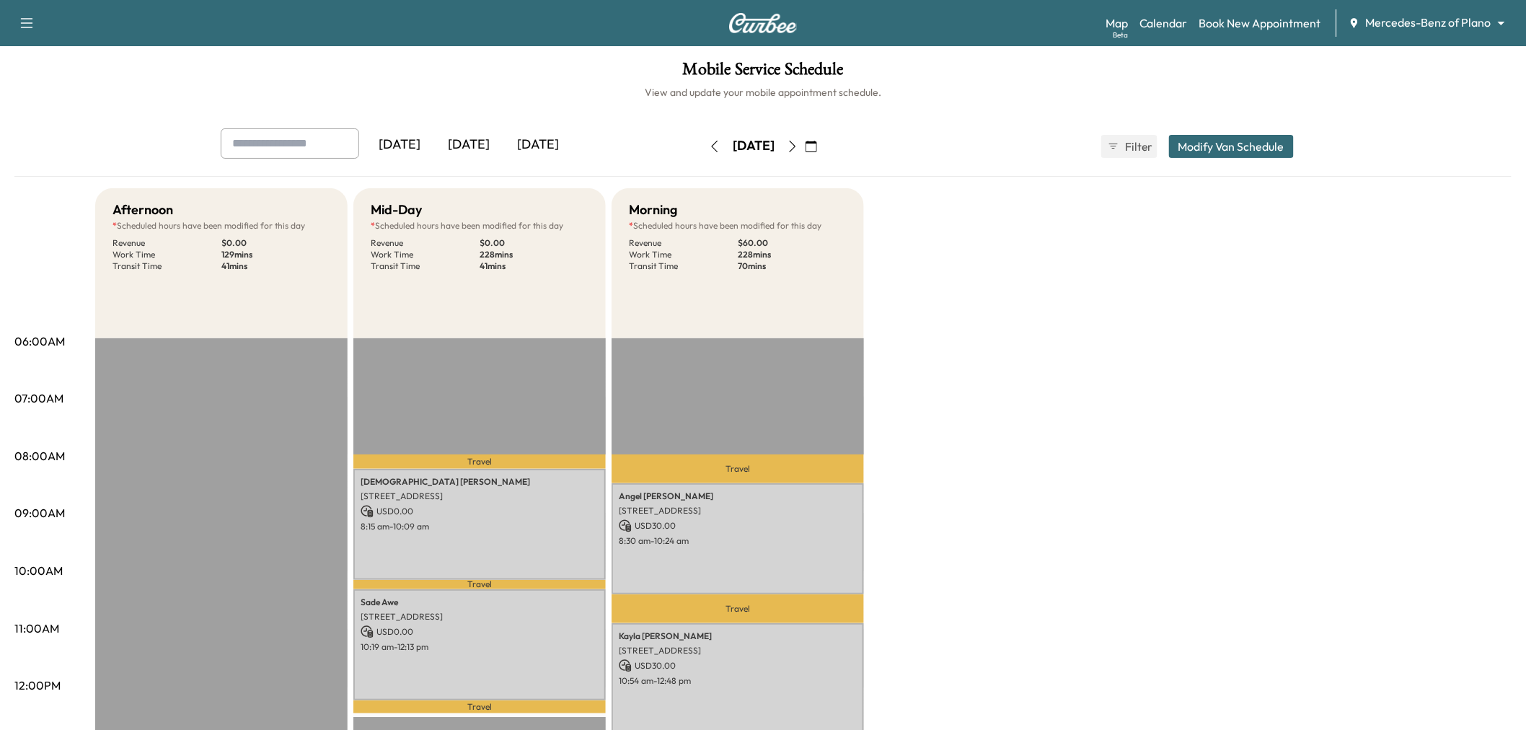
click at [798, 146] on icon "button" at bounding box center [793, 147] width 12 height 12
